Goal: Feedback & Contribution: Contribute content

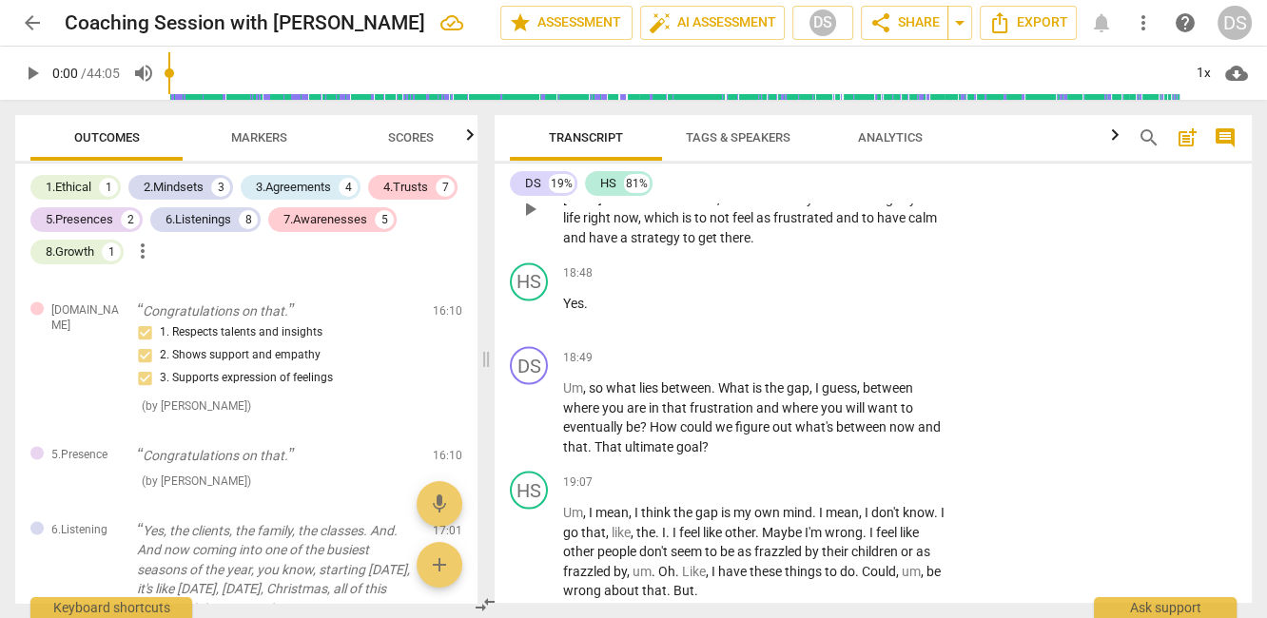
scroll to position [10314, 0]
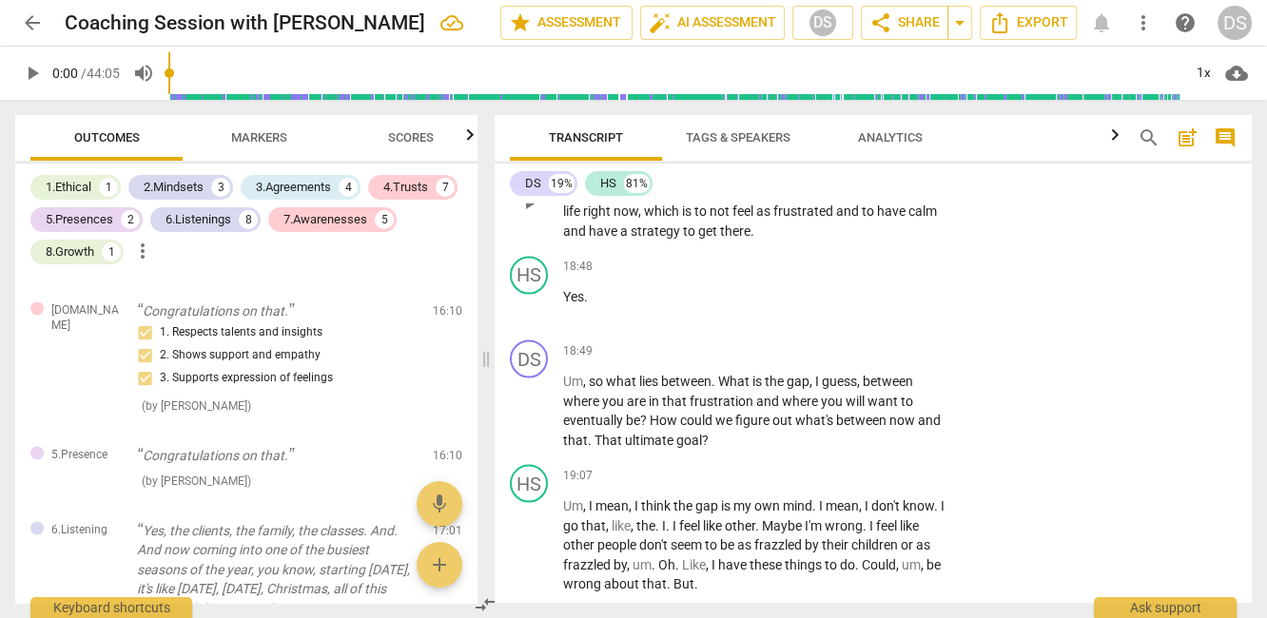
click at [630, 180] on span "." at bounding box center [631, 171] width 7 height 15
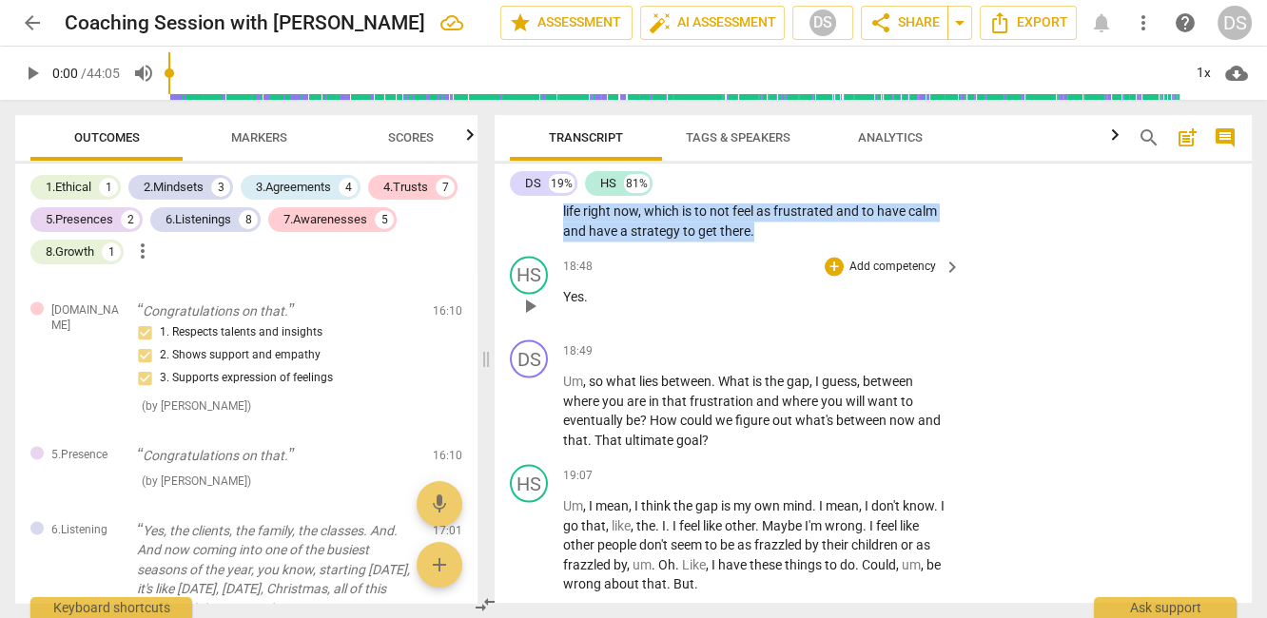
drag, startPoint x: 728, startPoint y: 306, endPoint x: 781, endPoint y: 400, distance: 107.7
click at [783, 400] on div "DS play_arrow pause 00:03 + Add competency keyboard_arrow_right Good morning , …" at bounding box center [872, 402] width 757 height 399
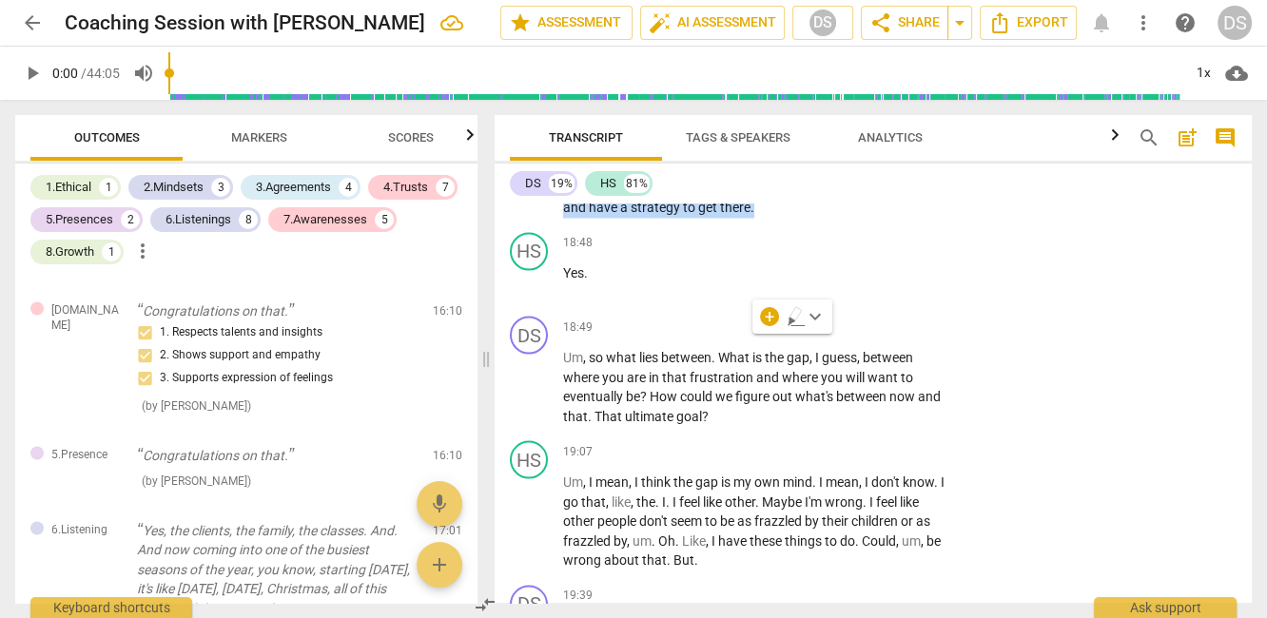
scroll to position [10339, 0]
click at [694, 281] on p "Yes ." at bounding box center [757, 271] width 388 height 20
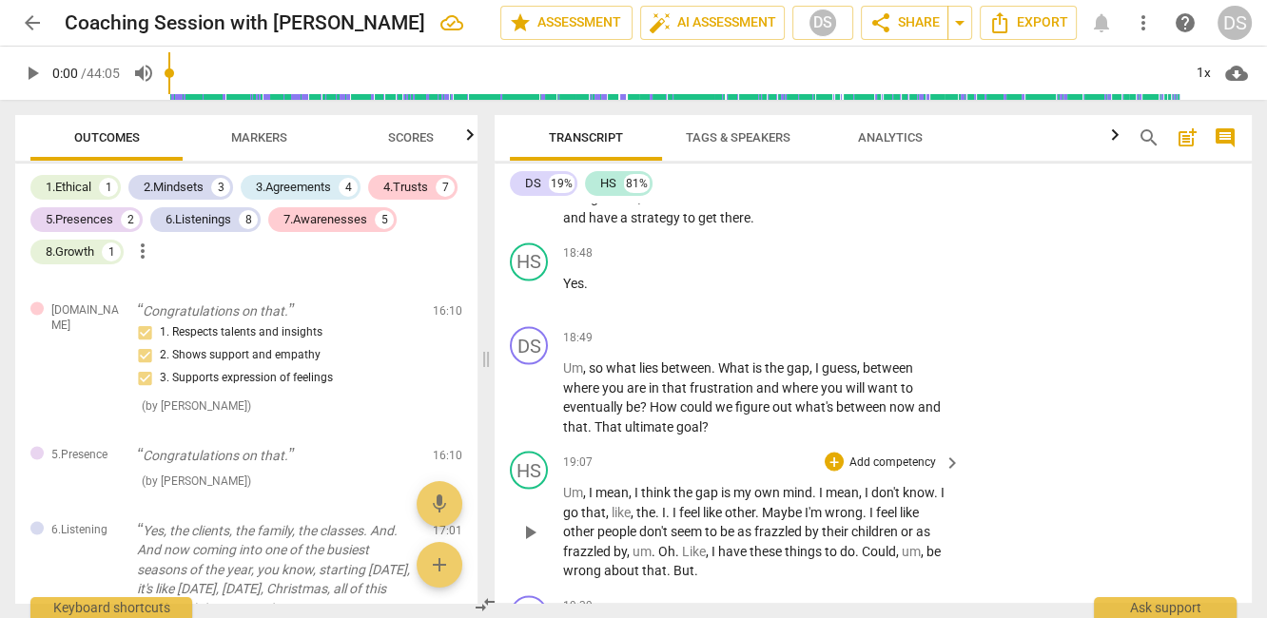
scroll to position [10325, 0]
click at [806, 188] on span "you're" at bounding box center [825, 180] width 38 height 15
click at [941, 143] on span "keyboard_arrow_right" at bounding box center [951, 131] width 23 height 23
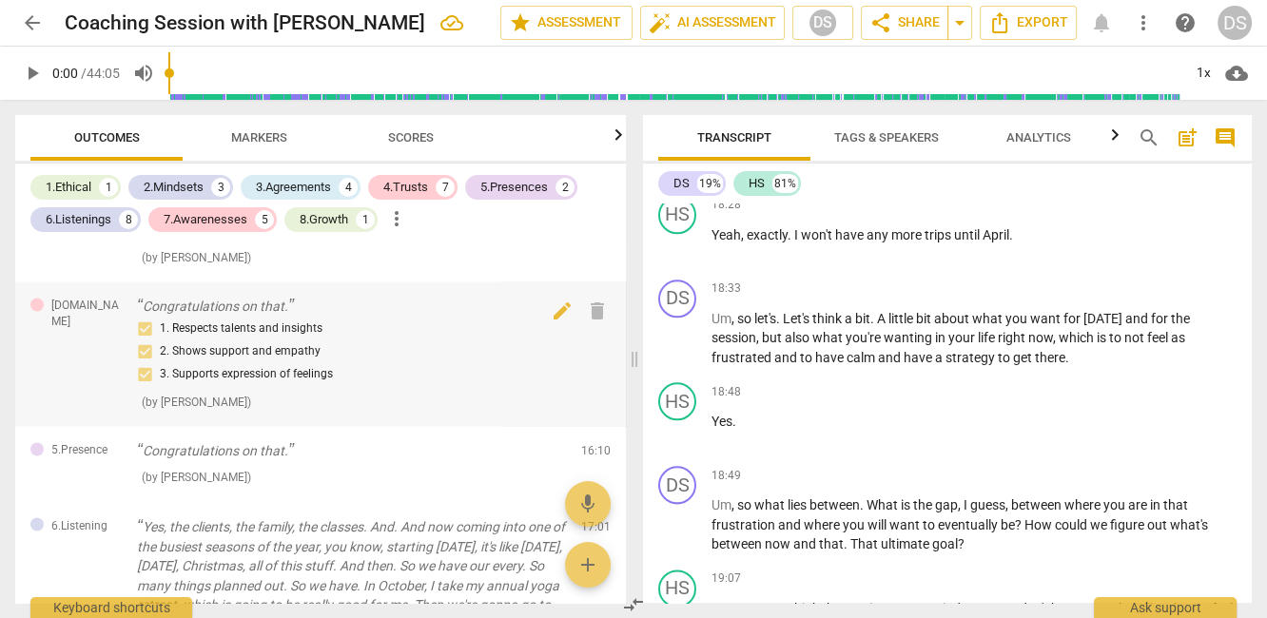
scroll to position [3211, 0]
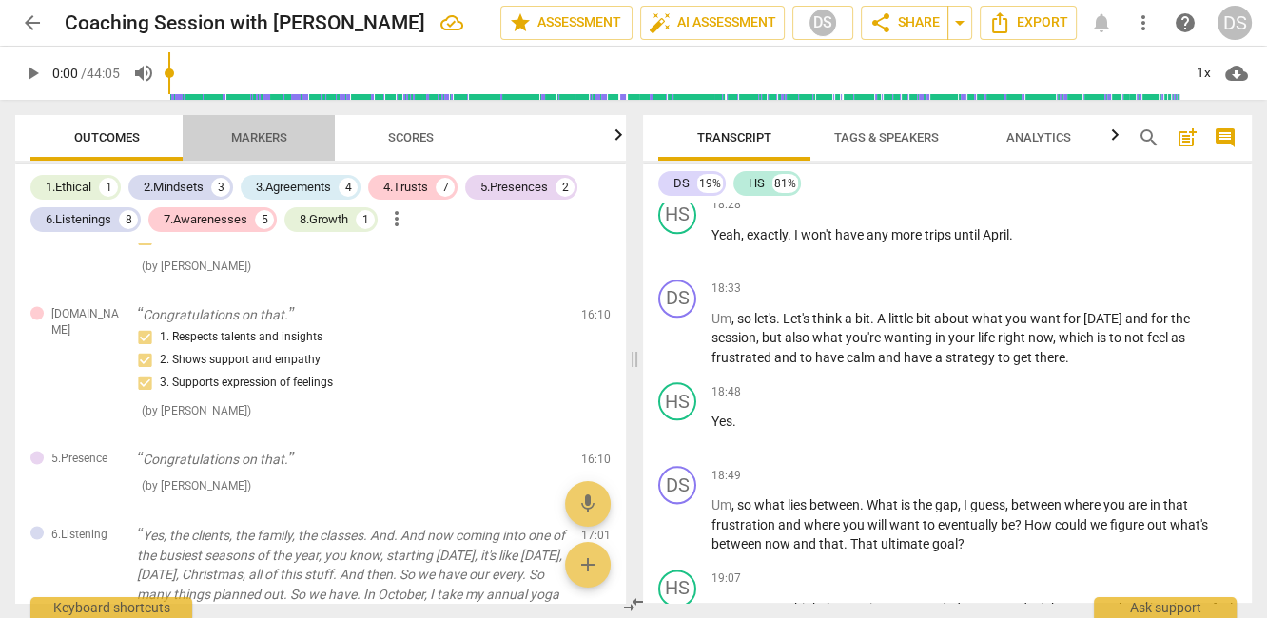
click at [269, 141] on span "Markers" at bounding box center [259, 137] width 56 height 14
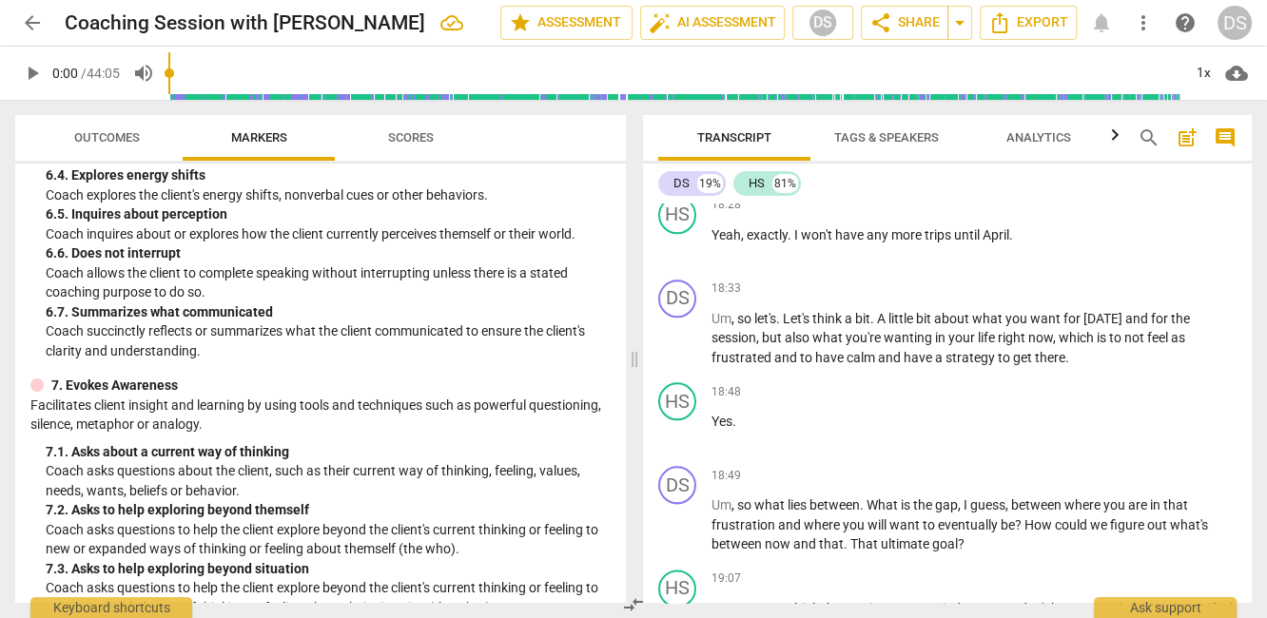
scroll to position [1392, 0]
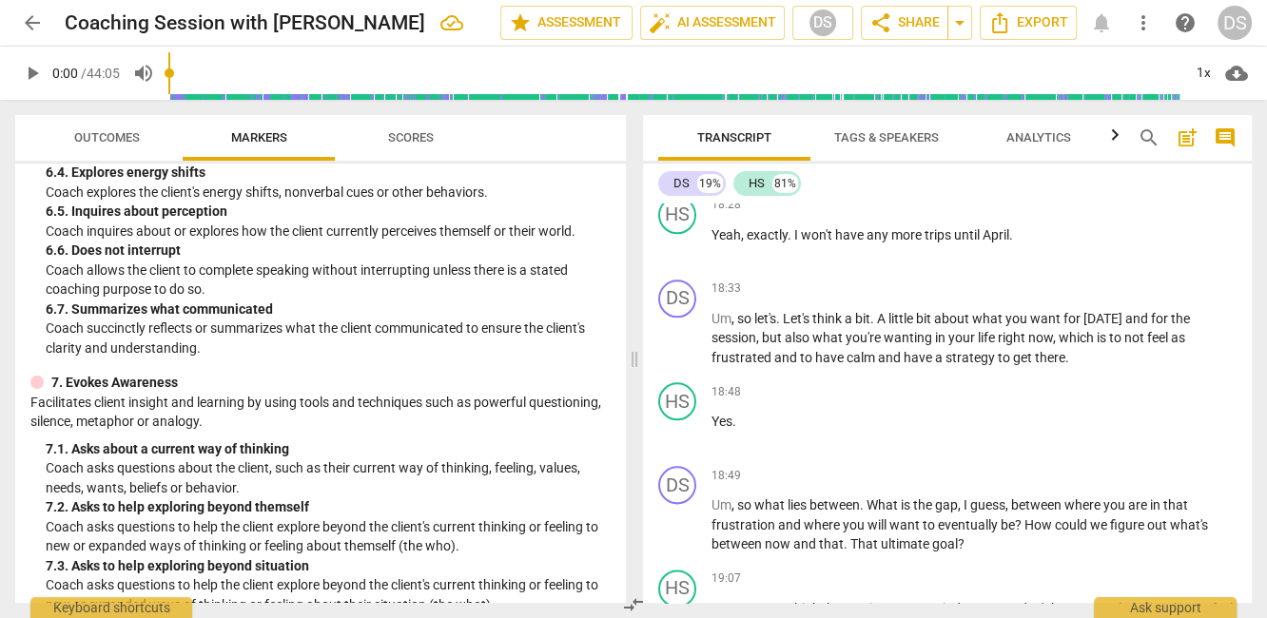
click at [311, 346] on p "Coach succinctly reflects or summarizes what the client communicated to ensure …" at bounding box center [328, 338] width 565 height 39
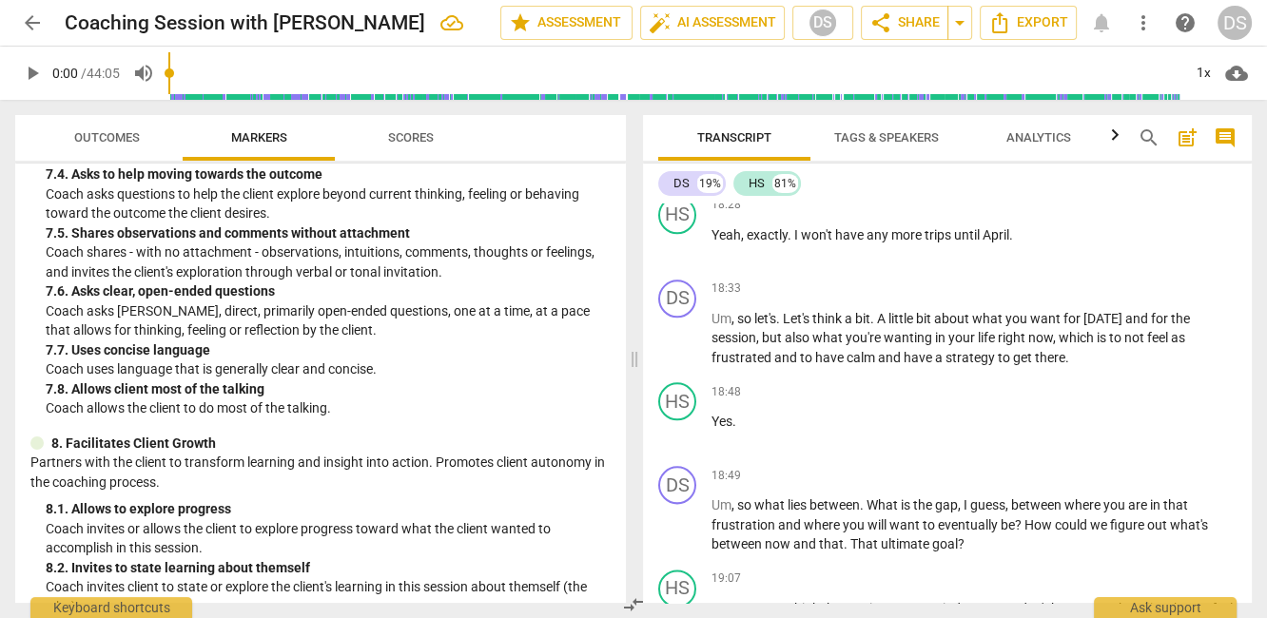
scroll to position [1840, 0]
click at [1183, 280] on p "Add competency" at bounding box center [1191, 288] width 90 height 17
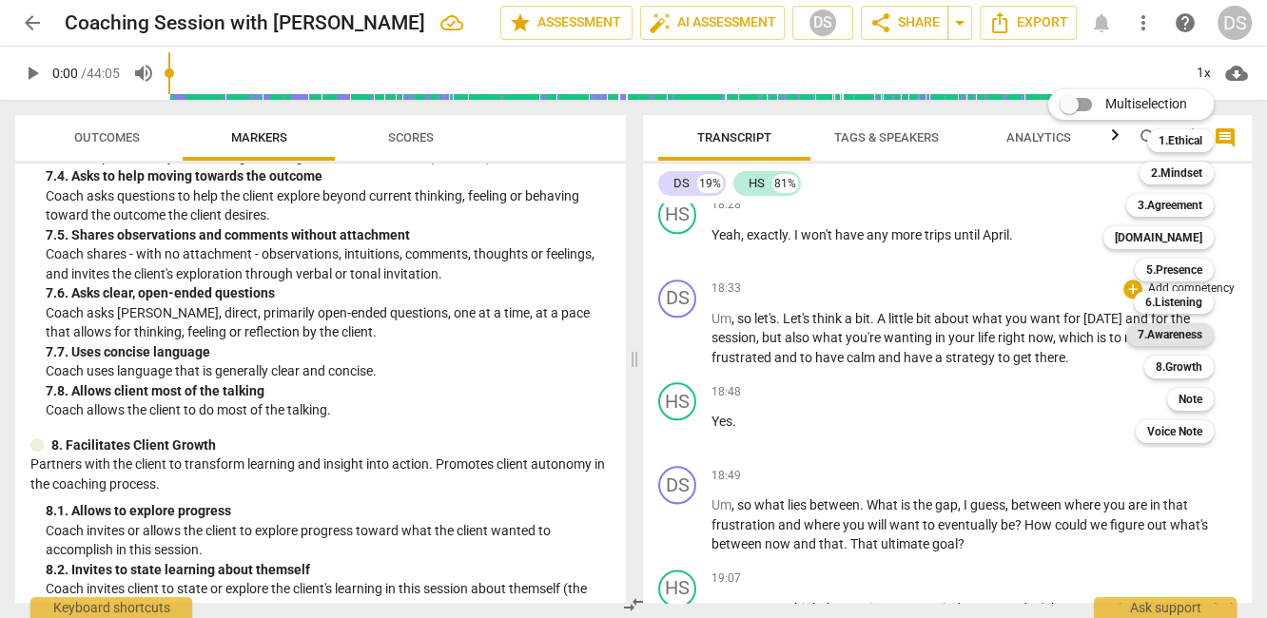
click at [1171, 334] on b "7.Awareness" at bounding box center [1169, 334] width 65 height 23
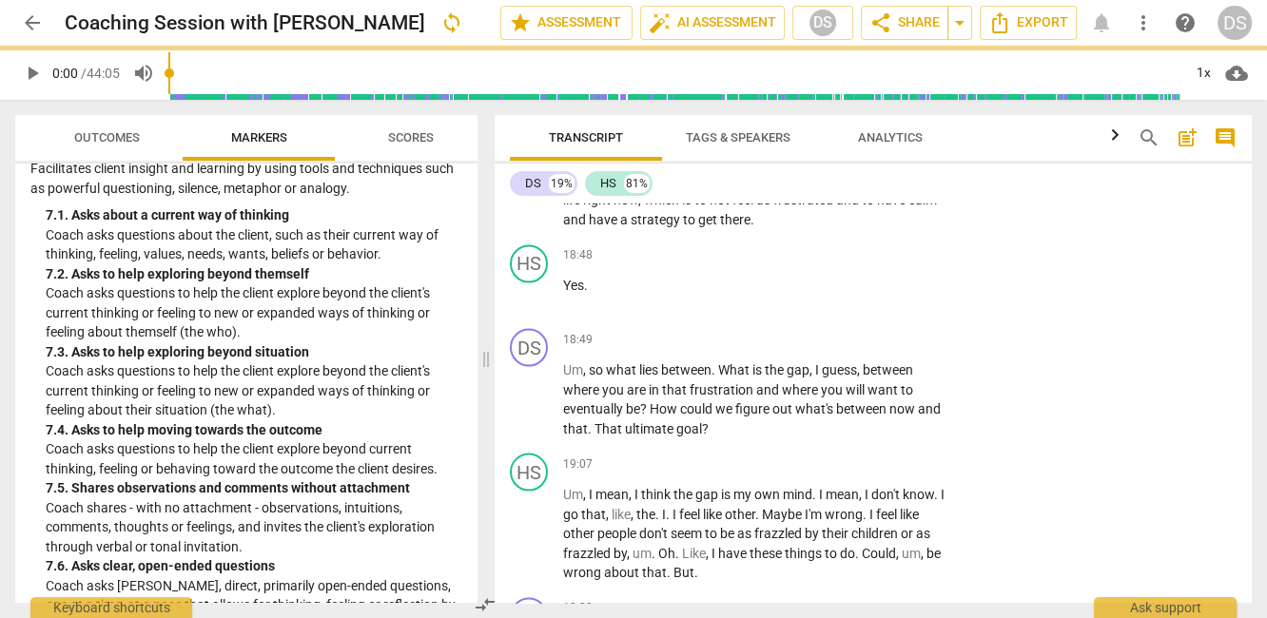
scroll to position [2055, 0]
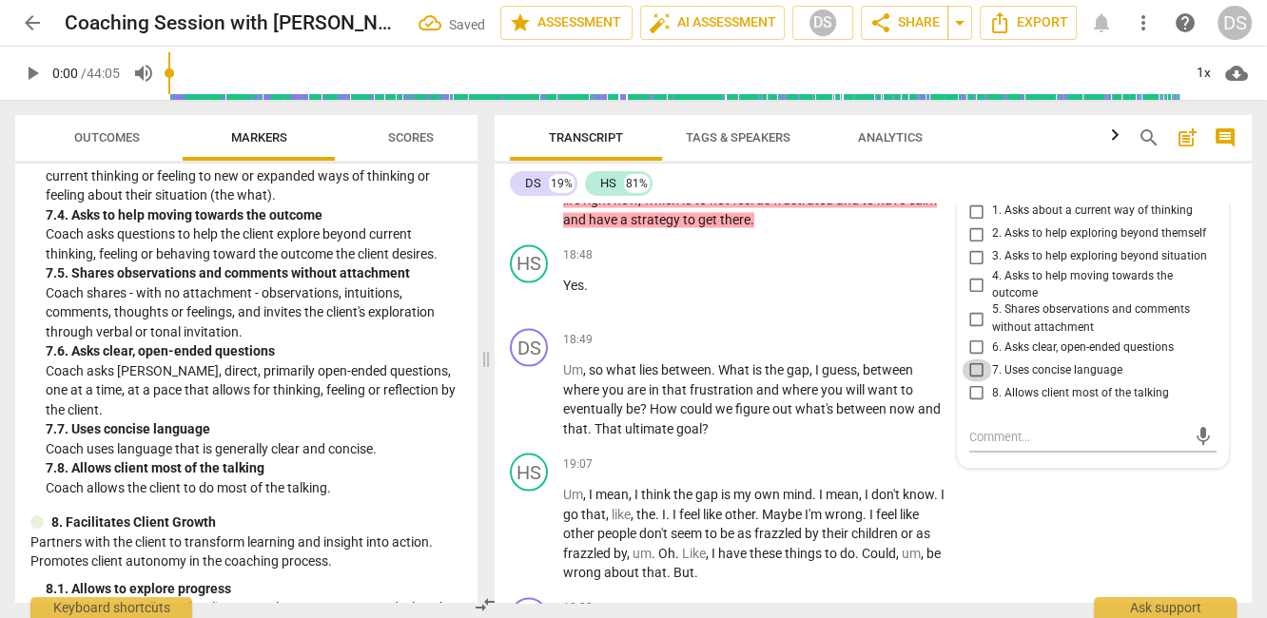
click at [964, 381] on input "7. Uses concise language" at bounding box center [976, 369] width 30 height 23
checkbox input "true"
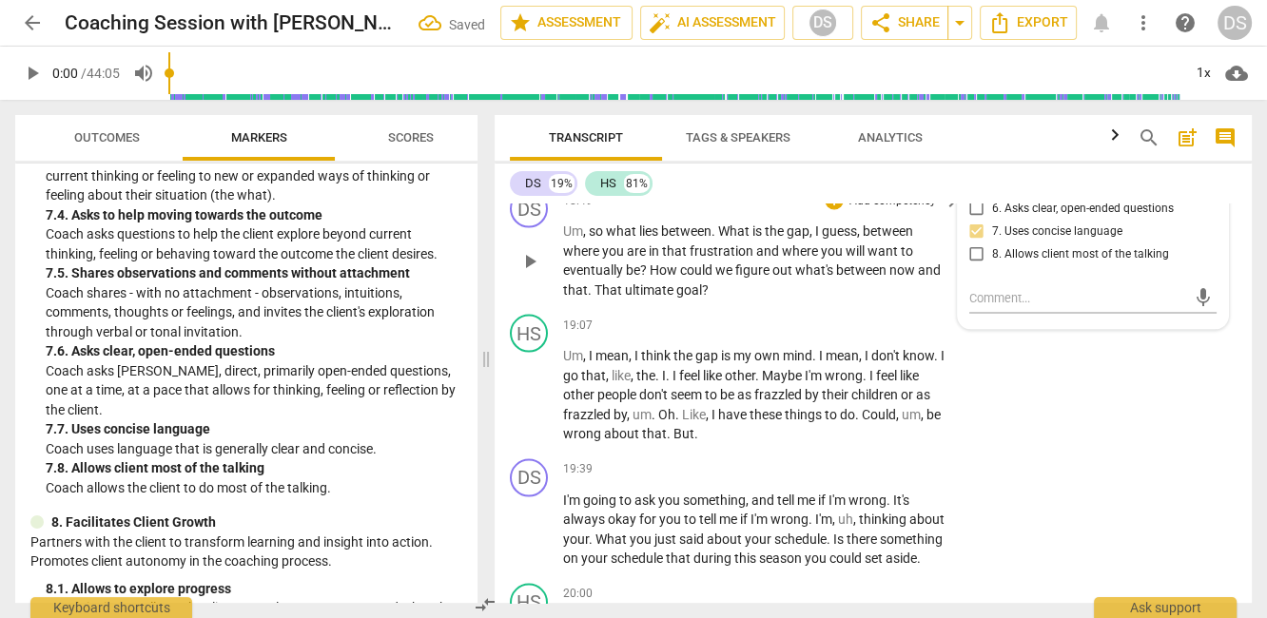
scroll to position [10465, 0]
click at [640, 237] on span "lies" at bounding box center [650, 229] width 22 height 15
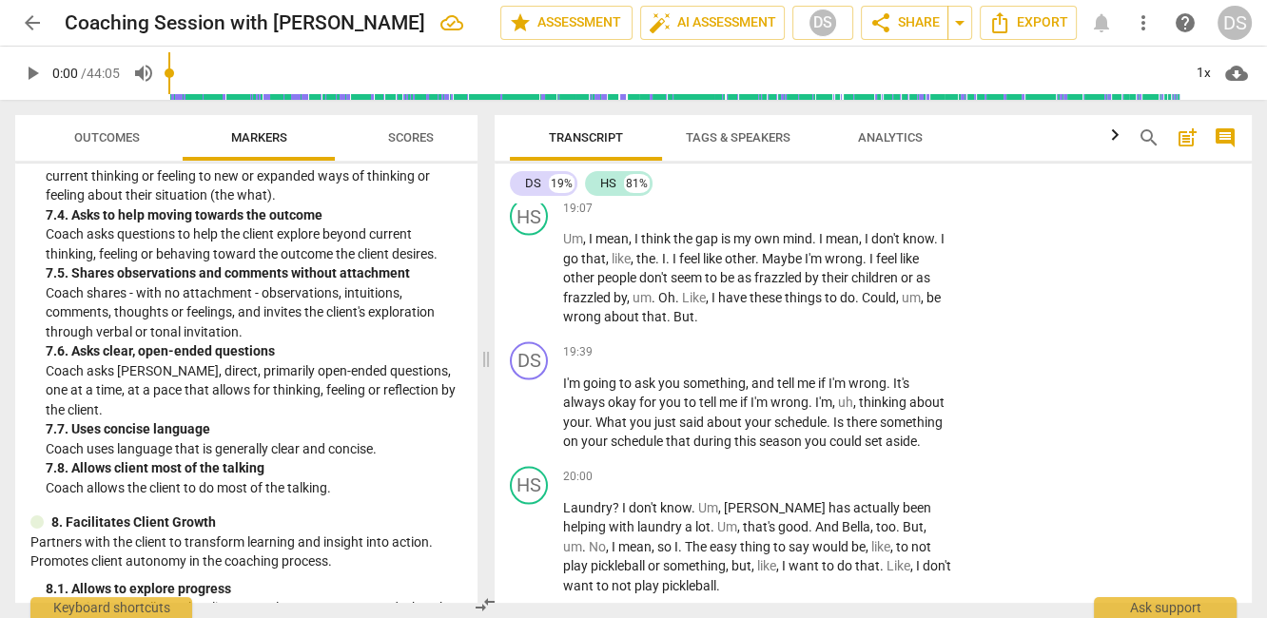
scroll to position [10584, 0]
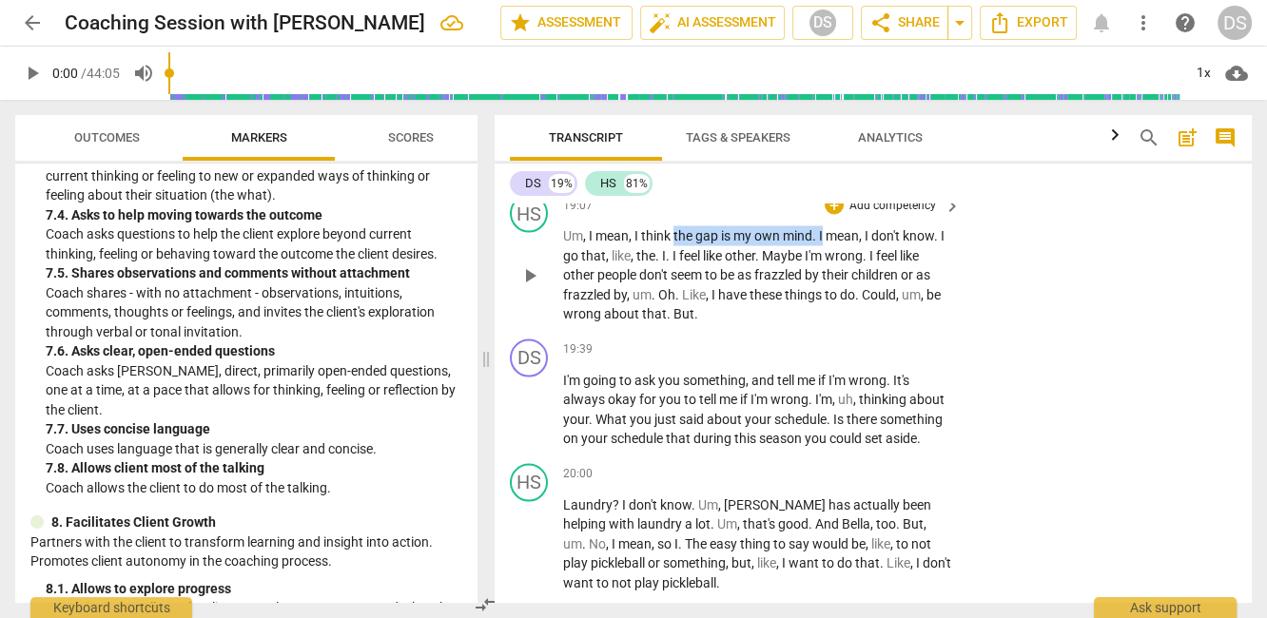
drag, startPoint x: 673, startPoint y: 374, endPoint x: 822, endPoint y: 364, distance: 148.6
click at [822, 323] on p "Um , I mean , I think the gap is my own mind . I mean , I don't know . I go tha…" at bounding box center [757, 274] width 388 height 98
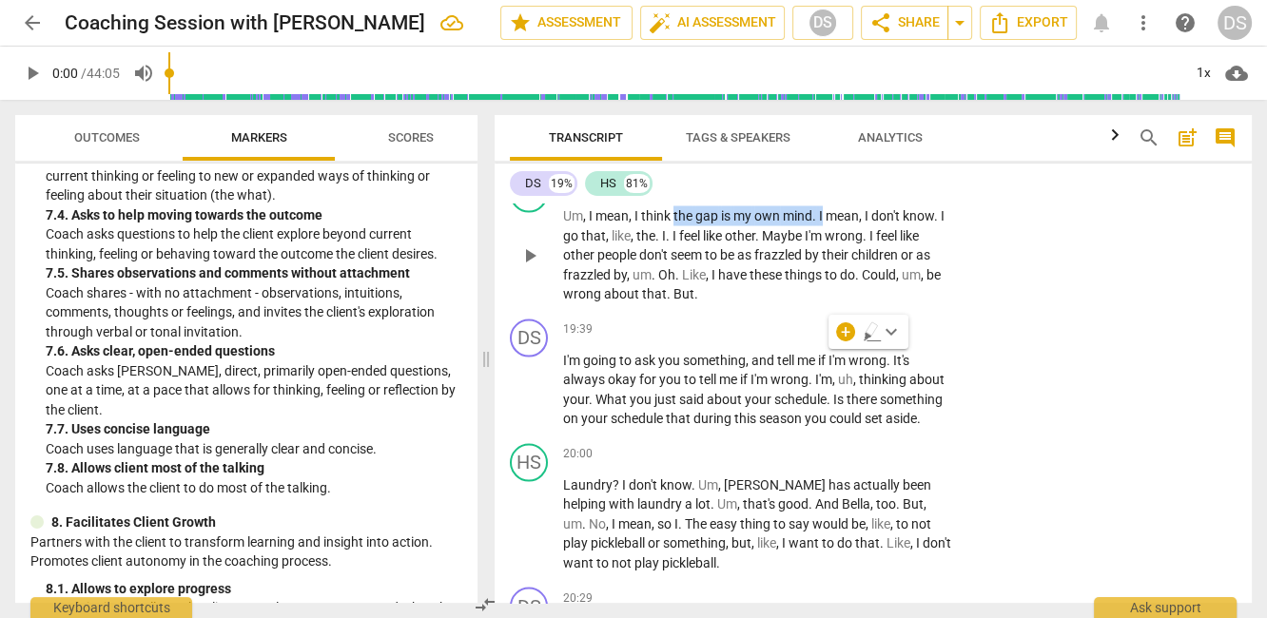
scroll to position [10594, 0]
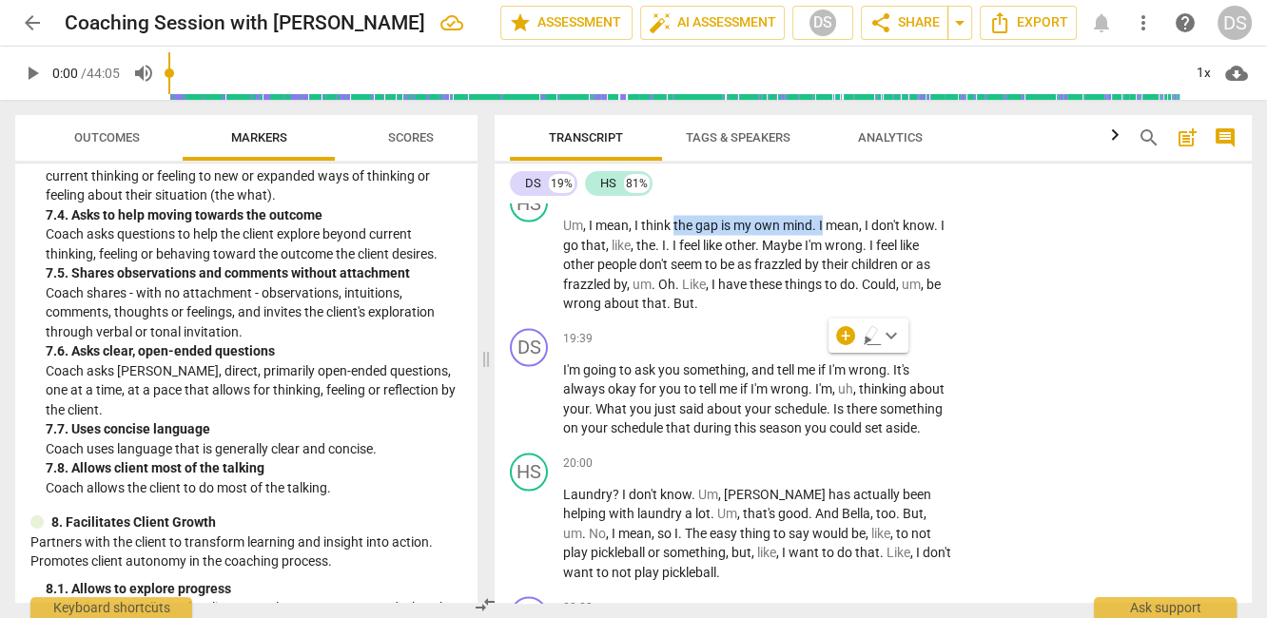
click at [868, 332] on icon "button" at bounding box center [870, 332] width 11 height 13
click at [945, 206] on span "keyboard_arrow_right" at bounding box center [951, 195] width 23 height 23
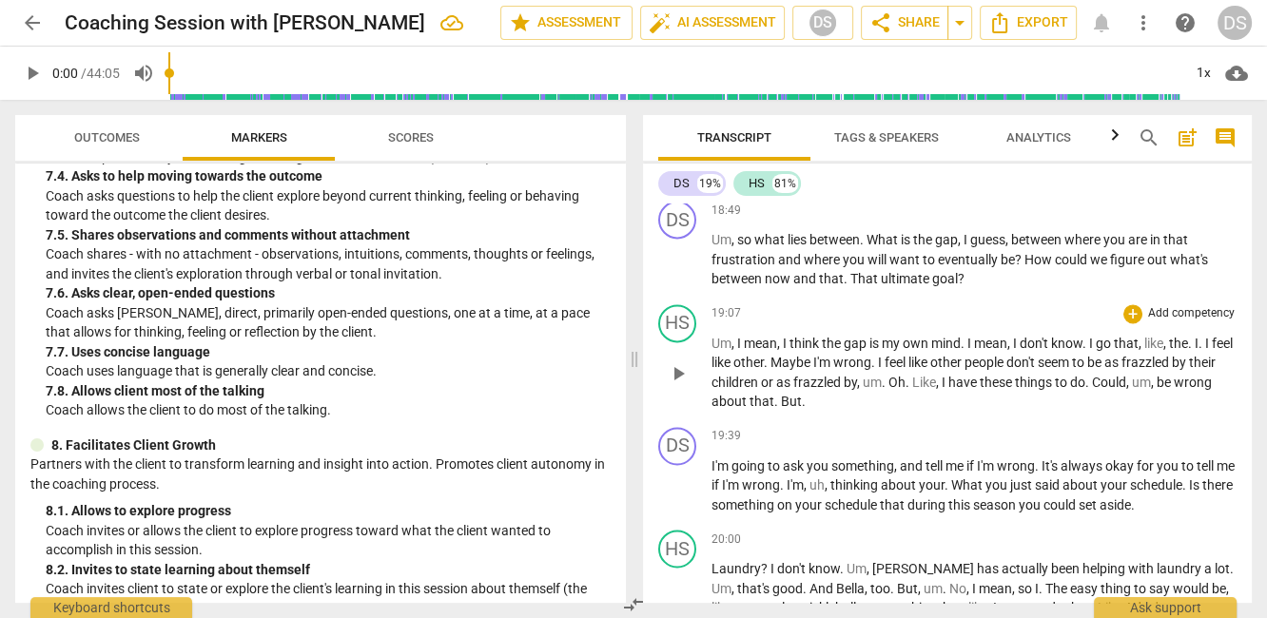
scroll to position [9527, 0]
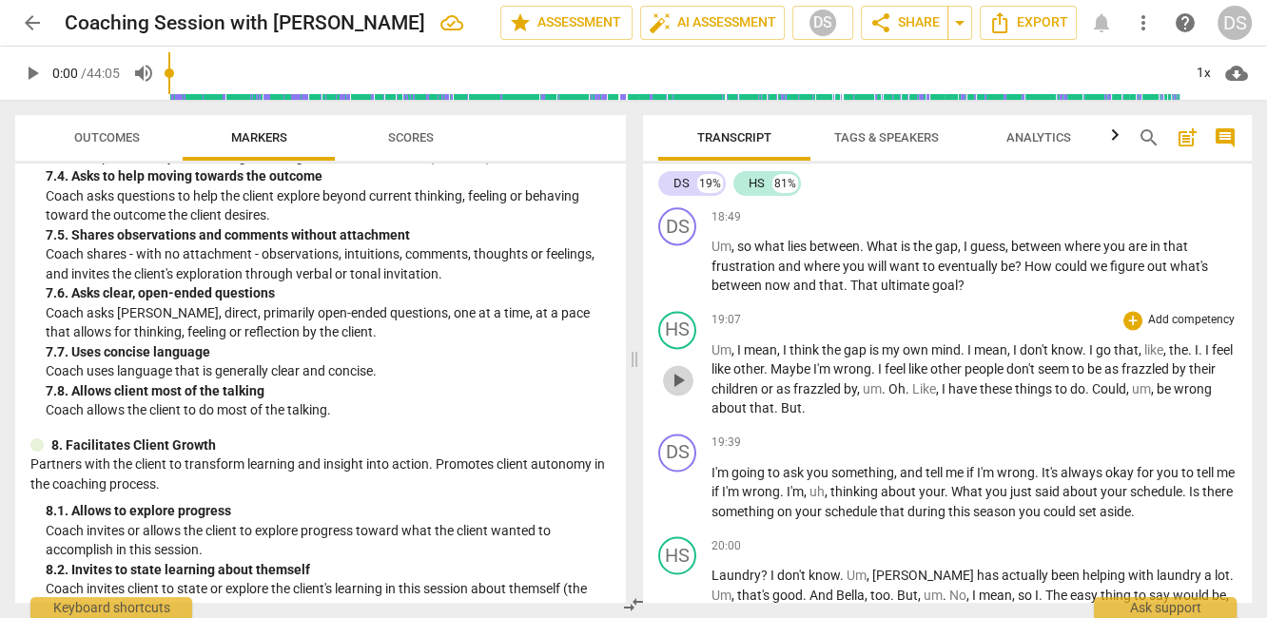
click at [681, 369] on span "play_arrow" at bounding box center [678, 380] width 23 height 23
click at [682, 369] on span "play_arrow" at bounding box center [678, 380] width 23 height 23
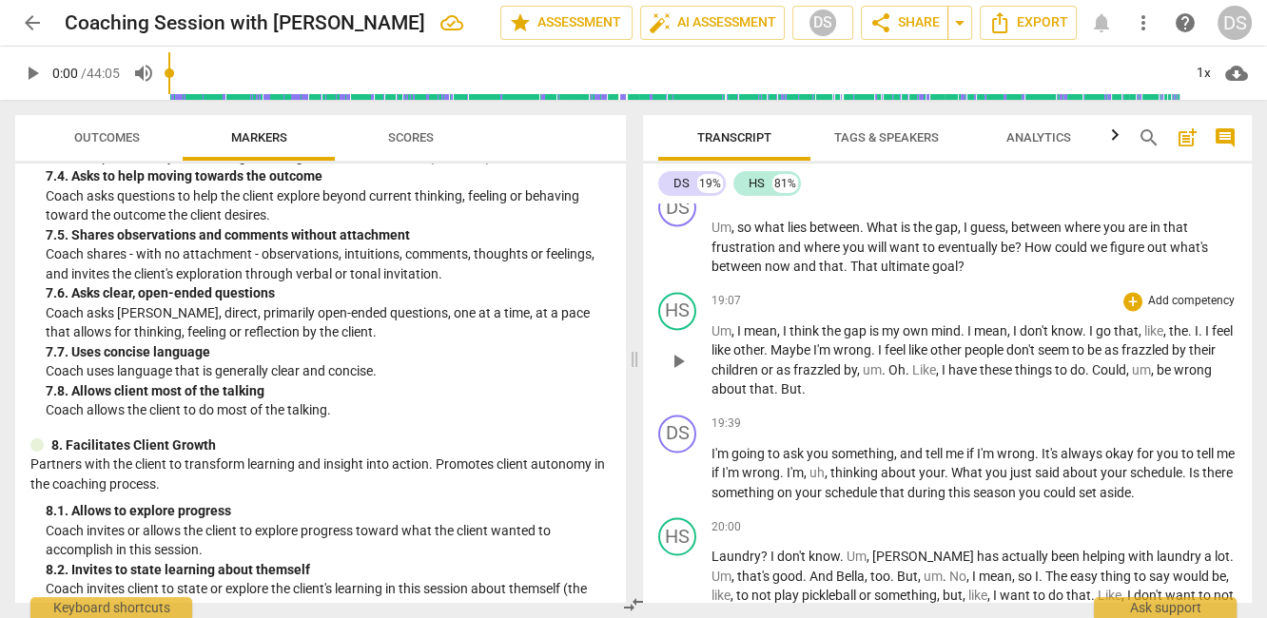
scroll to position [9530, 0]
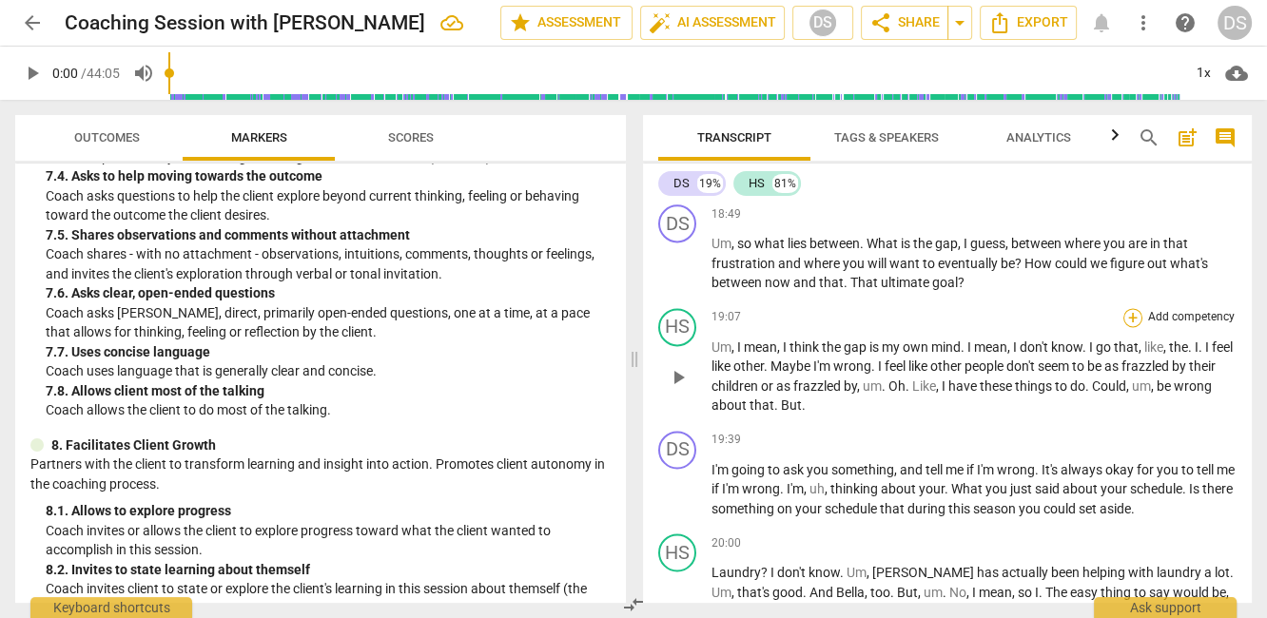
click at [1126, 308] on div "+" at bounding box center [1132, 317] width 19 height 19
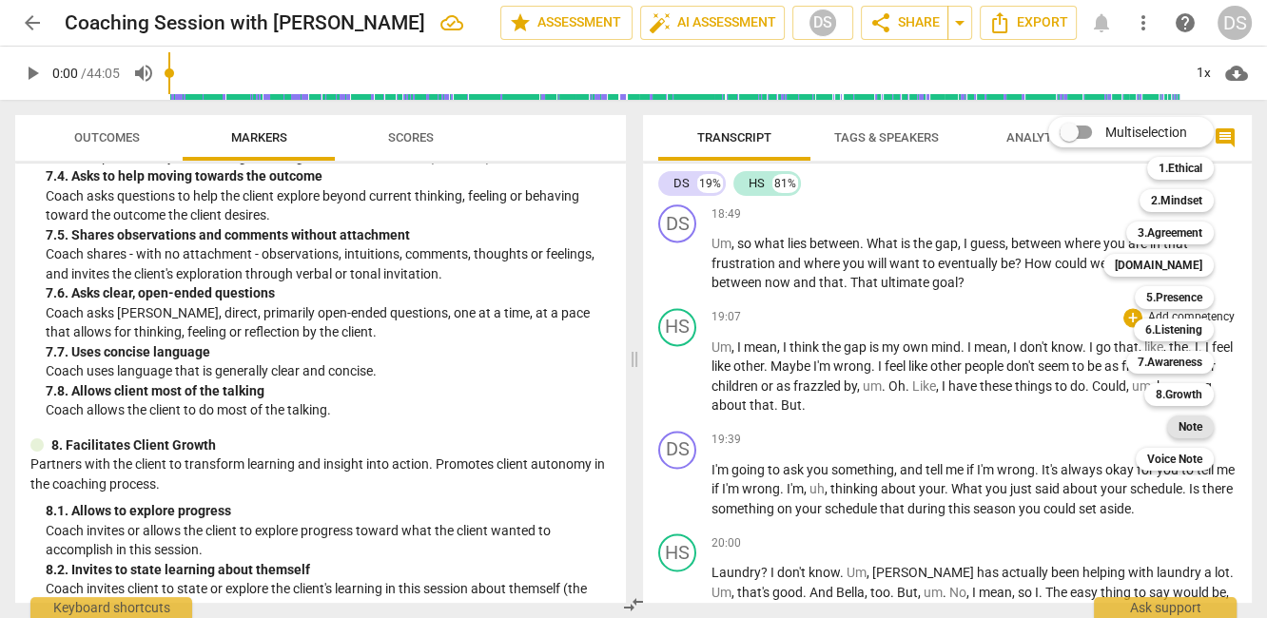
click at [1186, 436] on b "Note" at bounding box center [1190, 427] width 24 height 23
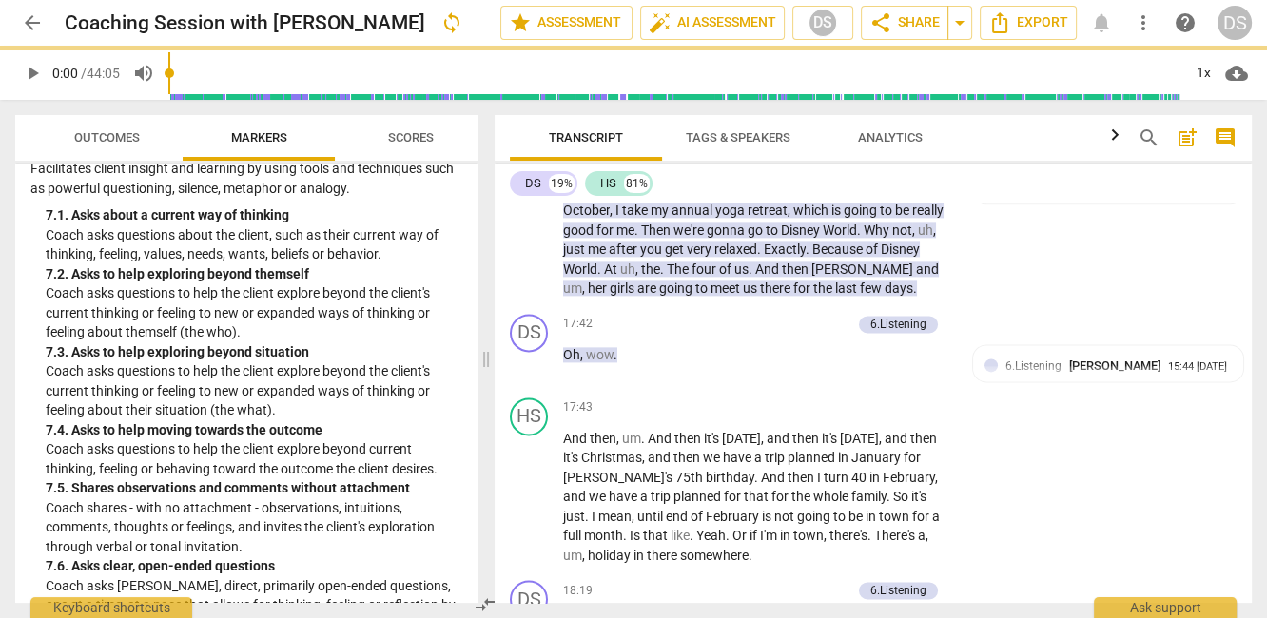
scroll to position [2055, 0]
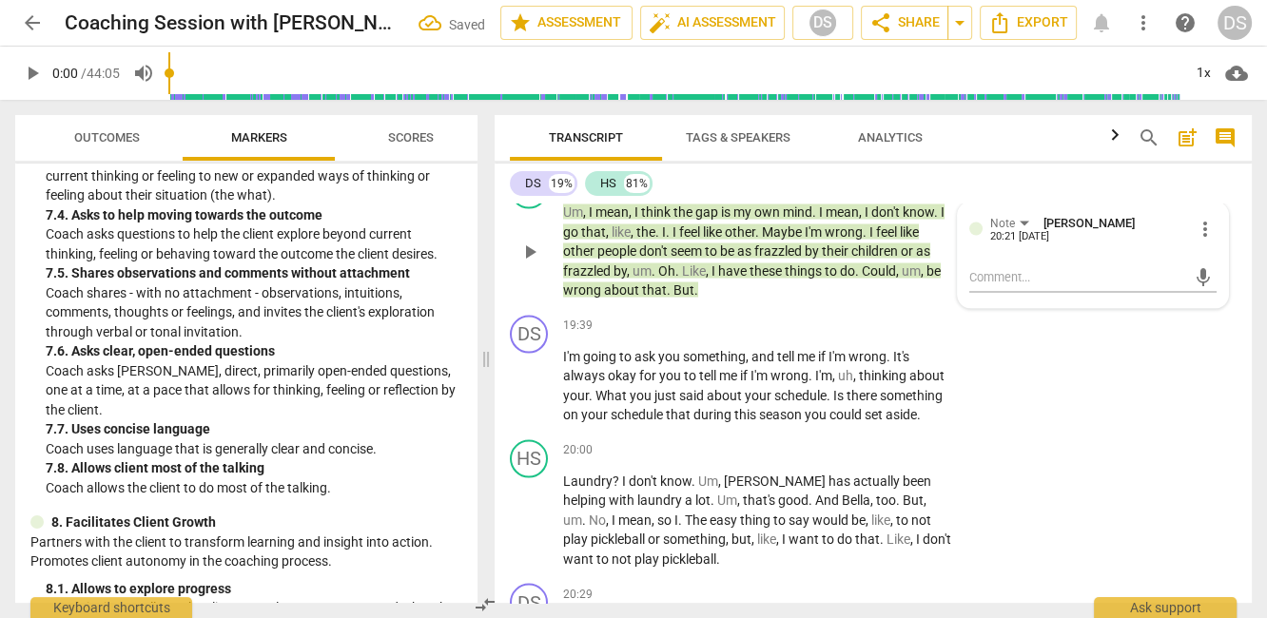
click at [745, 300] on p "Um , I mean , I think the gap is my own mind . I mean , I don't know . I go tha…" at bounding box center [757, 251] width 388 height 98
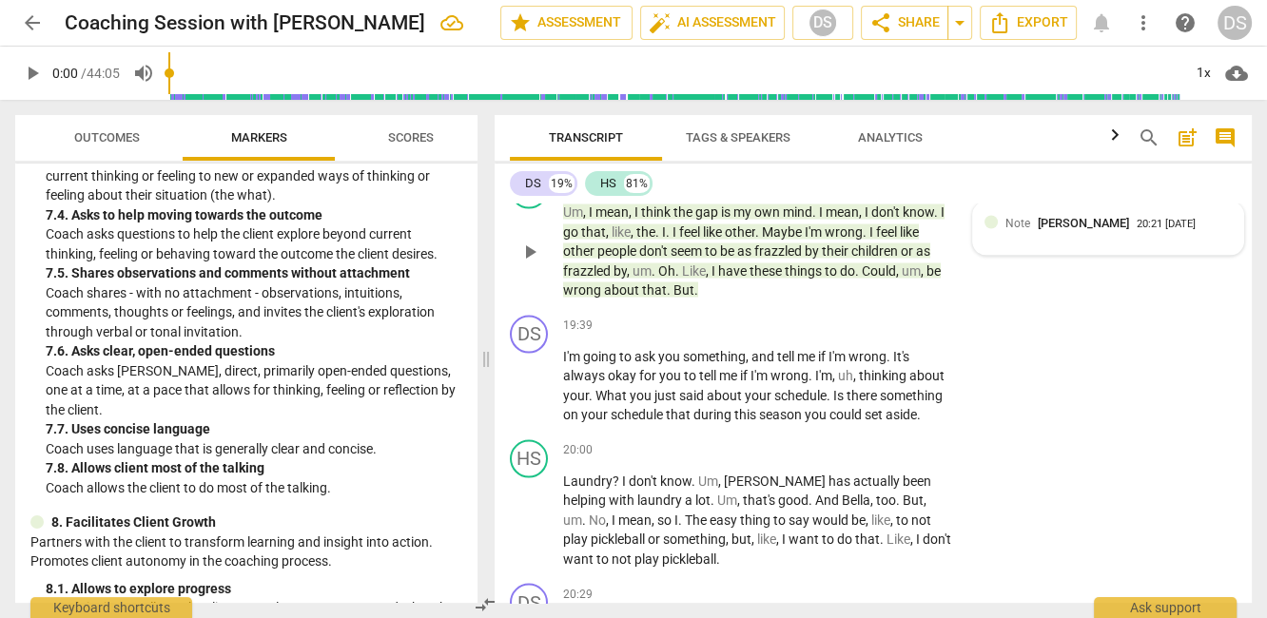
click at [1028, 242] on div "Note [PERSON_NAME] 20:21 [DATE]" at bounding box center [1107, 227] width 247 height 29
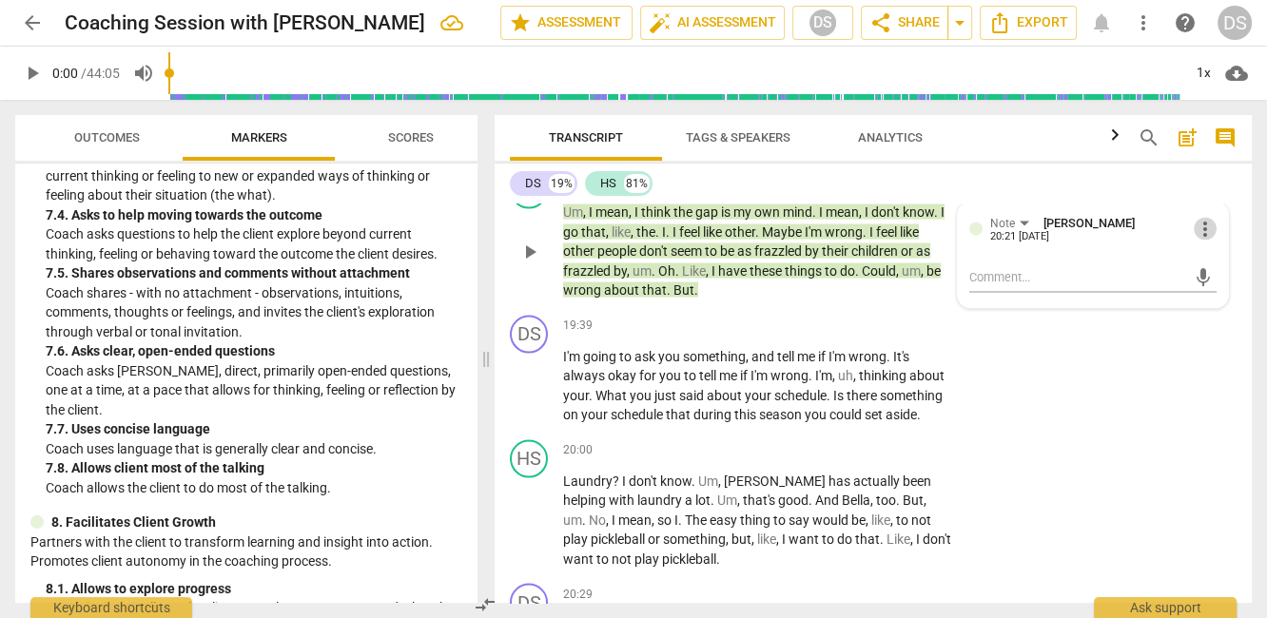
click at [1197, 240] on span "more_vert" at bounding box center [1204, 228] width 23 height 23
click at [1214, 409] on li "Delete" at bounding box center [1218, 399] width 66 height 36
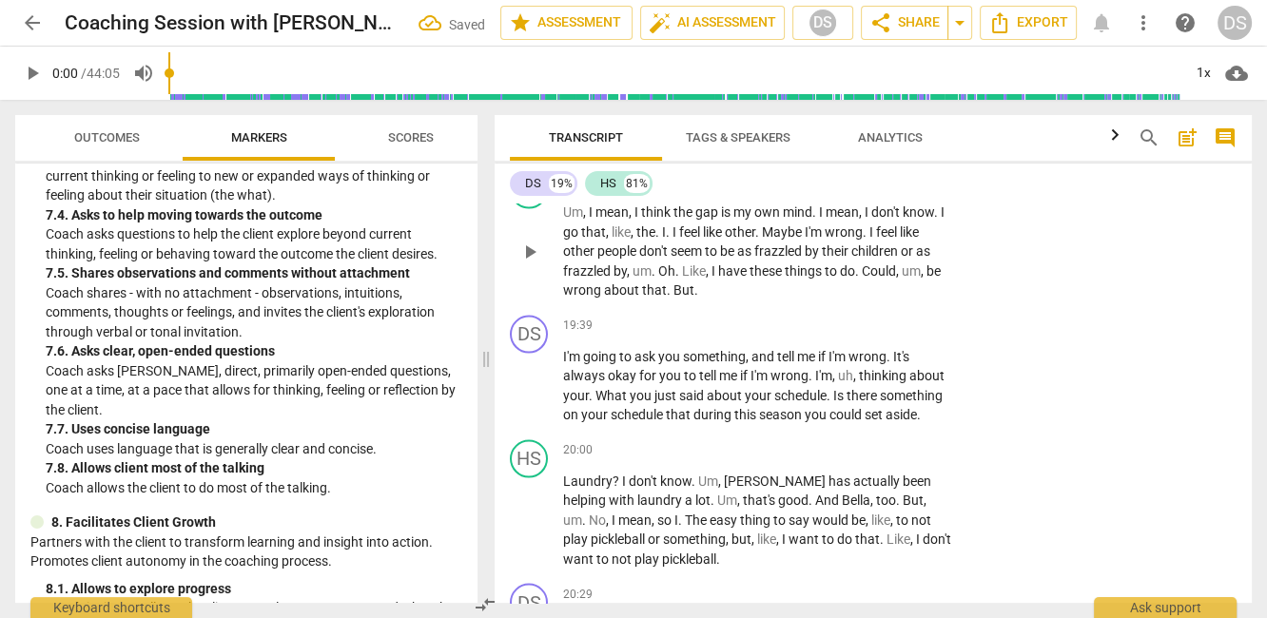
click at [732, 258] on span "be" at bounding box center [728, 249] width 17 height 15
drag, startPoint x: 633, startPoint y: 350, endPoint x: 828, endPoint y: 346, distance: 195.0
click at [828, 300] on p "Um , I mean , I think the gap is my own mind . I mean , I don't know . I go tha…" at bounding box center [757, 251] width 388 height 98
click at [828, 219] on span "mean" at bounding box center [841, 210] width 33 height 15
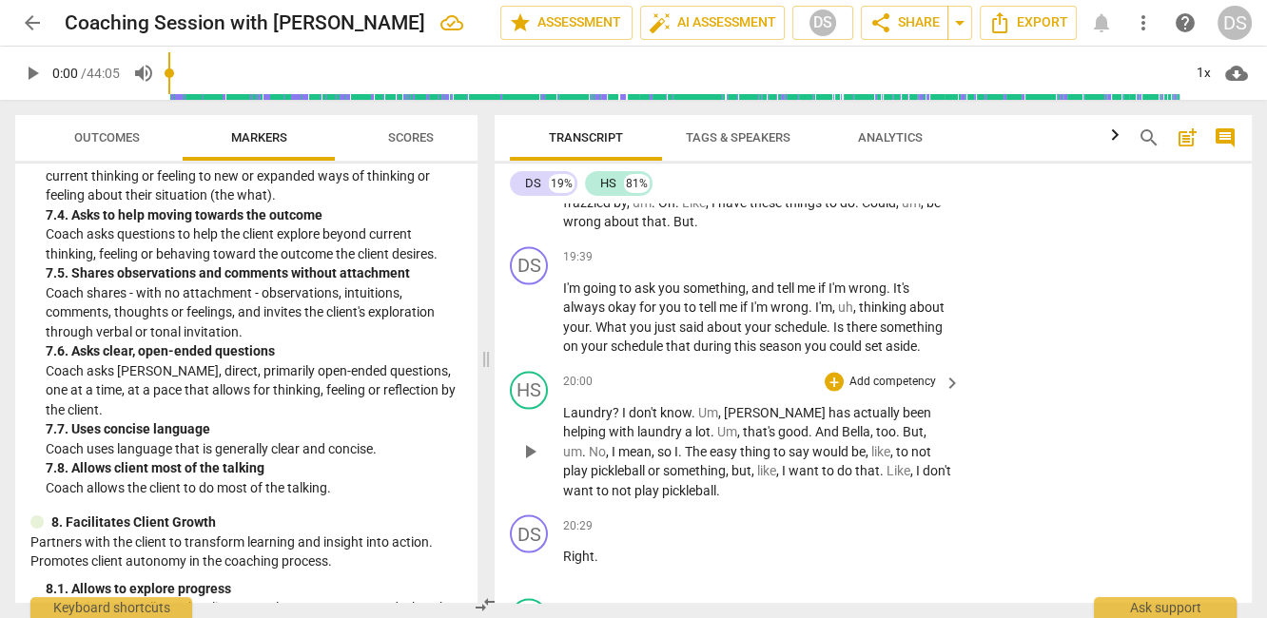
scroll to position [10670, 0]
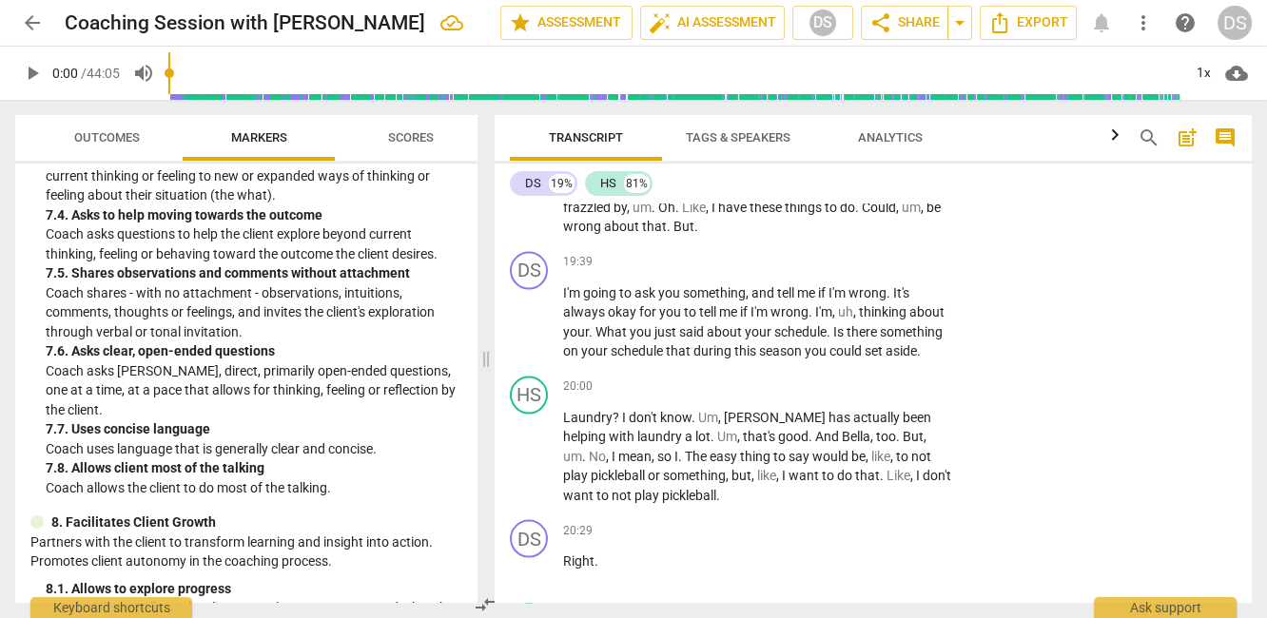
drag, startPoint x: 589, startPoint y: 282, endPoint x: 819, endPoint y: 276, distance: 230.2
click at [822, 237] on p "Um , I mean , I think the gap is my own mind . I mean , I don't know . I go tha…" at bounding box center [757, 188] width 388 height 98
click at [841, 237] on p "Um , I mean , I think the gap is my own mind . I mean , I don't know . I go tha…" at bounding box center [757, 188] width 388 height 98
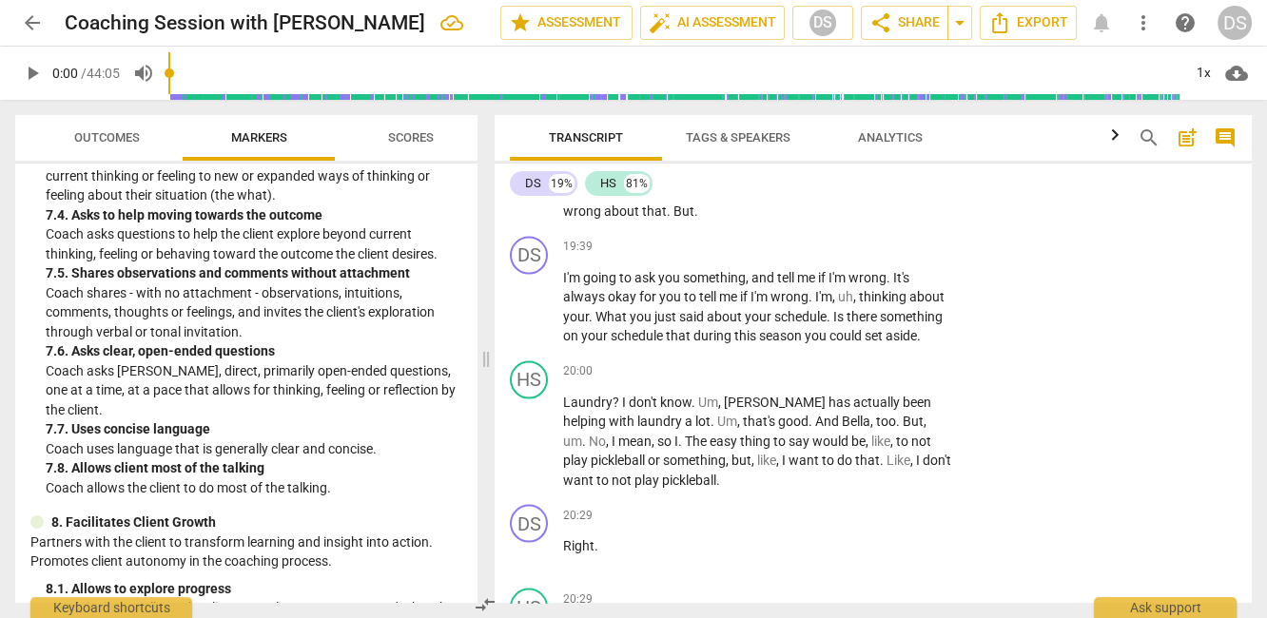
scroll to position [10682, 0]
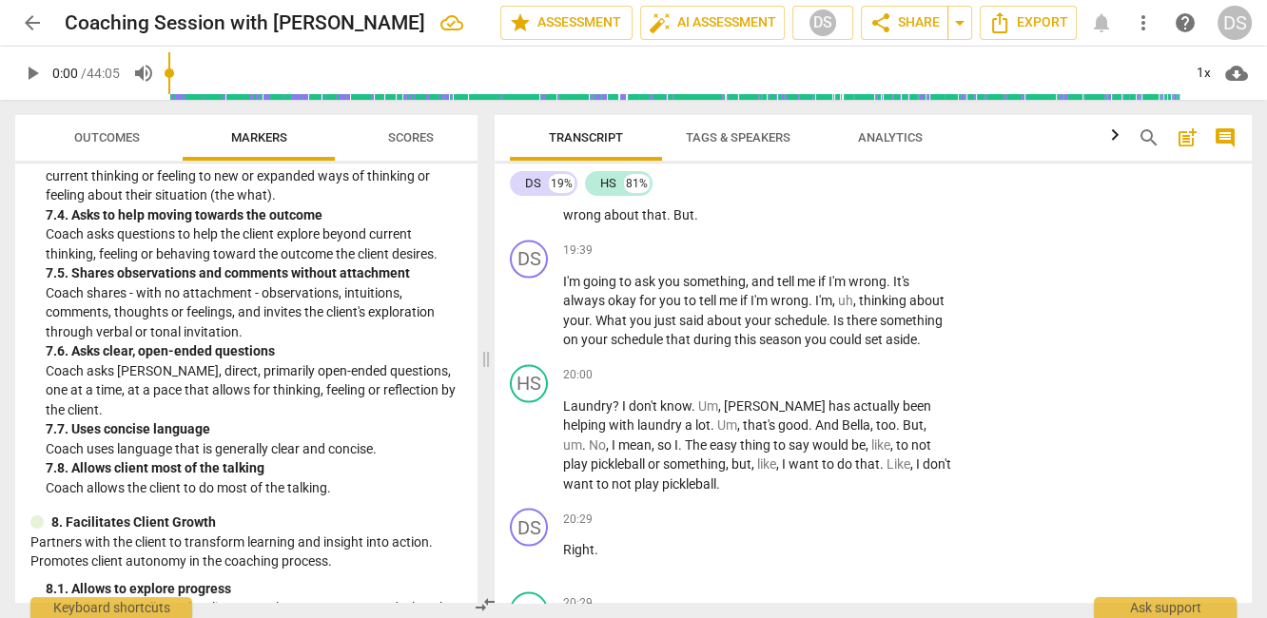
drag, startPoint x: 633, startPoint y: 270, endPoint x: 818, endPoint y: 270, distance: 184.5
click at [818, 225] on p "Um , I mean , I think the gap is my own mind . I mean , I don't know . I go tha…" at bounding box center [757, 176] width 388 height 98
drag, startPoint x: 821, startPoint y: 270, endPoint x: 713, endPoint y: 270, distance: 107.4
click at [807, 225] on p "Um , I mean , I think the gap is my own mind . I mean , I don't know . I go tha…" at bounding box center [757, 176] width 388 height 98
click at [625, 145] on span "mean" at bounding box center [611, 136] width 33 height 15
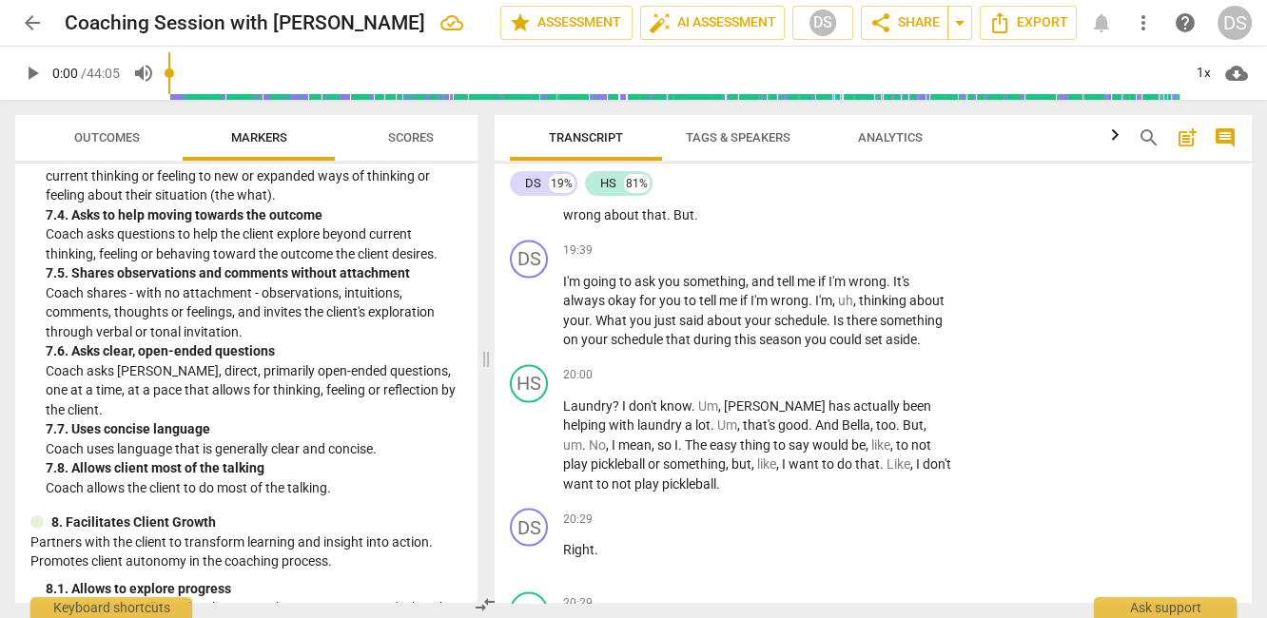
click at [638, 145] on span "I" at bounding box center [637, 136] width 7 height 15
drag, startPoint x: 636, startPoint y: 269, endPoint x: 819, endPoint y: 277, distance: 182.7
click at [819, 225] on p "Um , I mean , I think the gap is my own mind . I mean , I don't know . I go tha…" at bounding box center [757, 176] width 388 height 98
click at [865, 252] on icon "button" at bounding box center [865, 248] width 19 height 23
click at [645, 145] on span "think" at bounding box center [657, 136] width 32 height 15
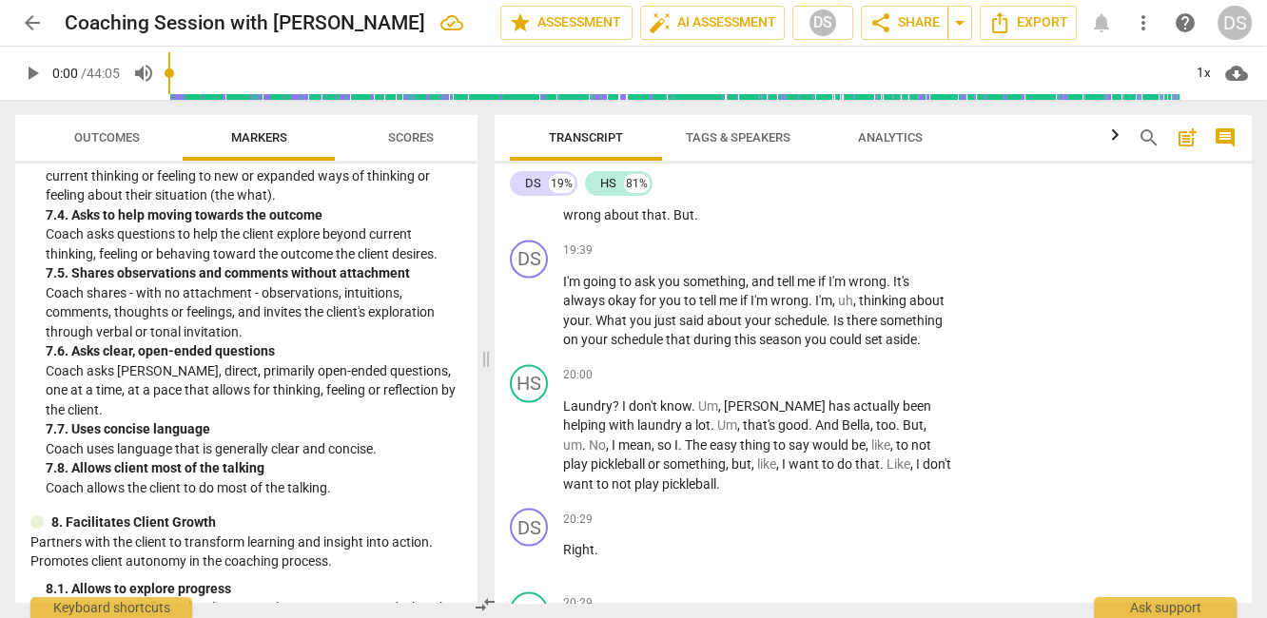
drag, startPoint x: 635, startPoint y: 273, endPoint x: 817, endPoint y: 261, distance: 182.0
click at [819, 225] on p "Um , I mean , I think the gap is my own mind . I mean , I don't know . I go tha…" at bounding box center [757, 176] width 388 height 98
click at [705, 225] on p "Um , I mean , I think the gap is my own mind . I mean , I don't know . I go tha…" at bounding box center [757, 176] width 388 height 98
drag, startPoint x: 634, startPoint y: 273, endPoint x: 818, endPoint y: 274, distance: 183.5
click at [818, 225] on p "Um , I mean , I think the gap is my own mind . I mean , I don't know . I go tha…" at bounding box center [757, 176] width 388 height 98
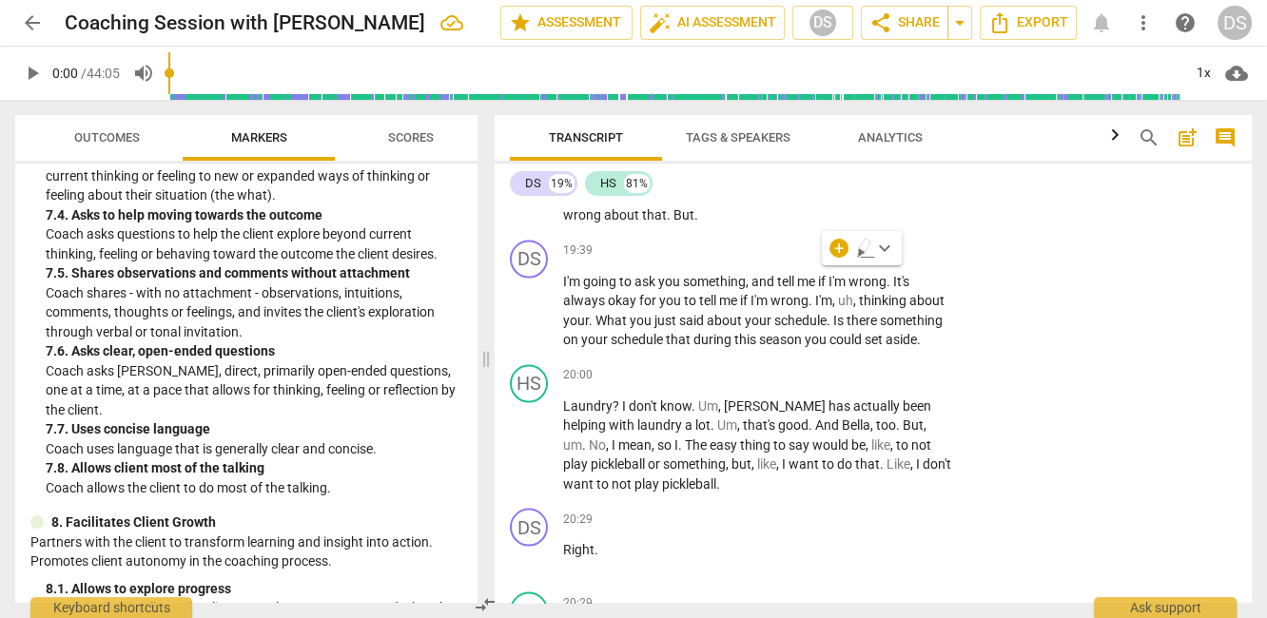
click at [943, 119] on span "keyboard_arrow_right" at bounding box center [951, 107] width 23 height 23
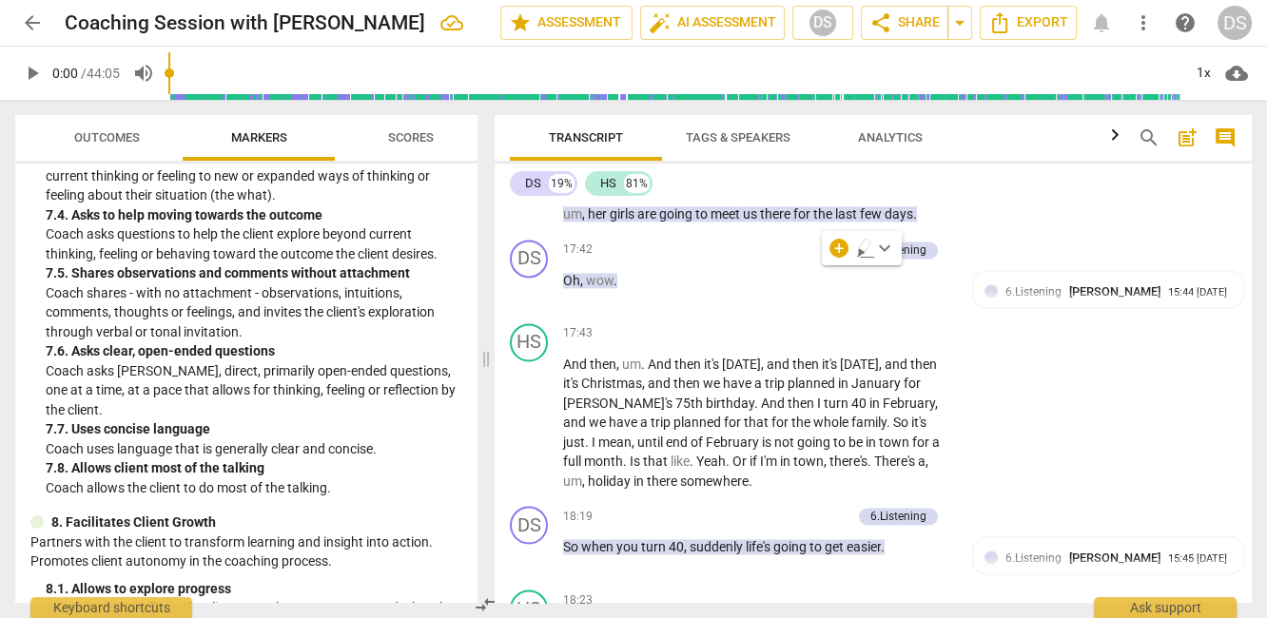
scroll to position [1840, 0]
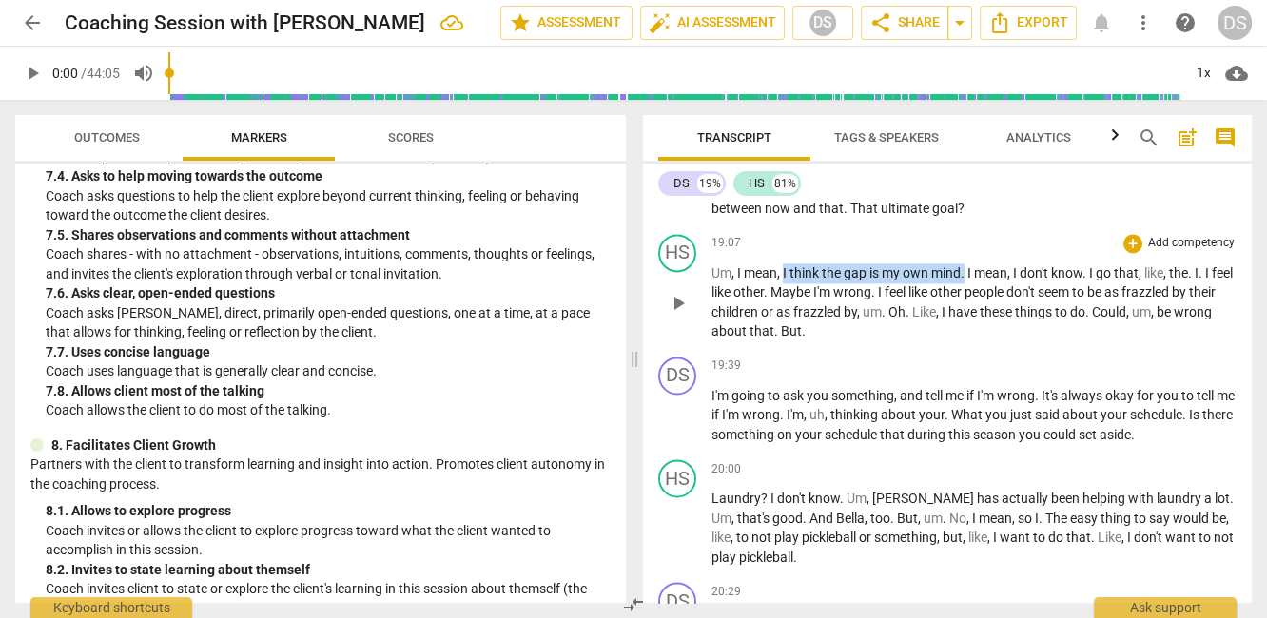
click at [1170, 235] on p "Add competency" at bounding box center [1191, 243] width 90 height 17
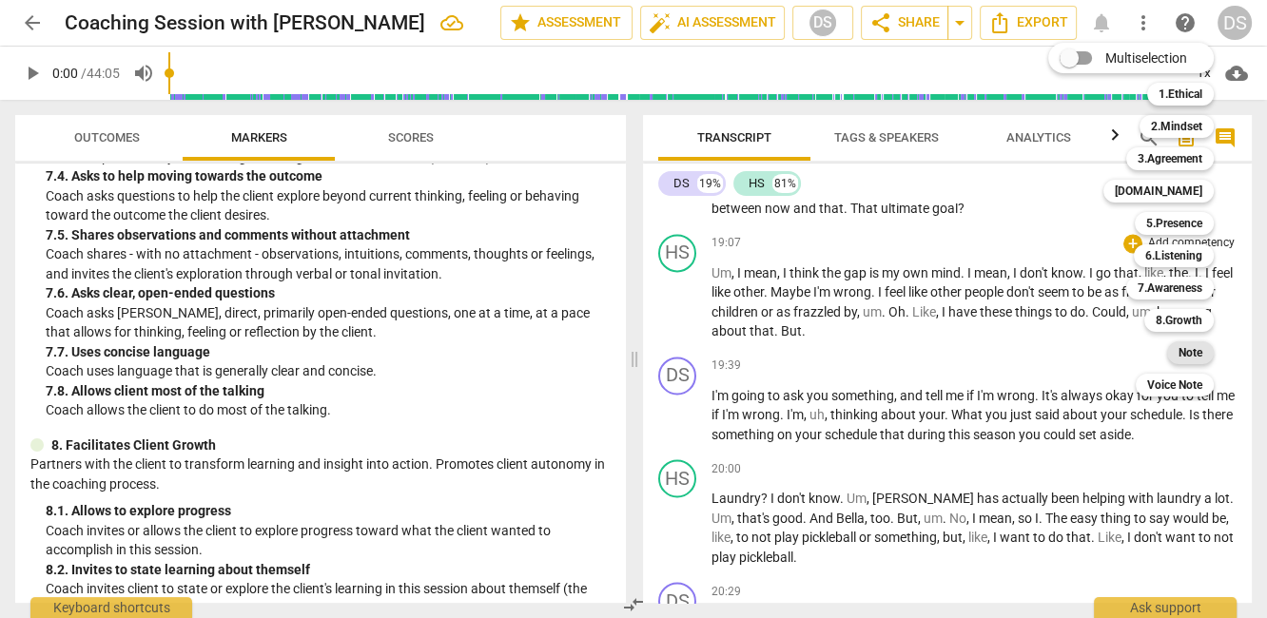
click at [1196, 358] on b "Note" at bounding box center [1190, 352] width 24 height 23
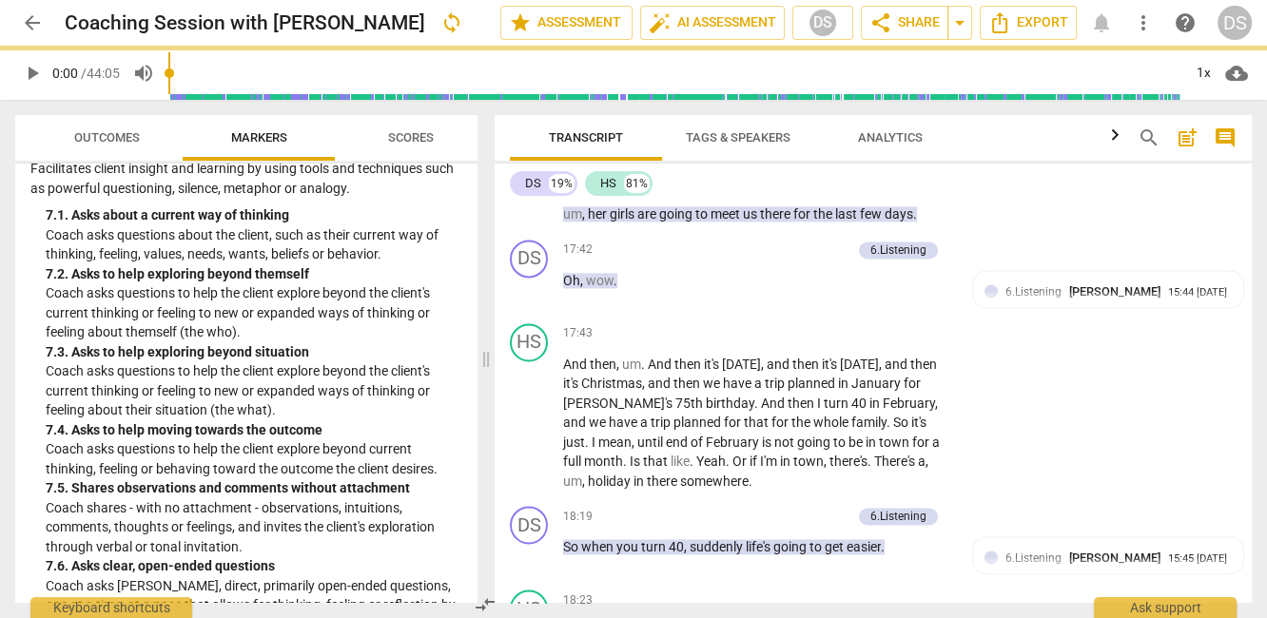
scroll to position [2055, 0]
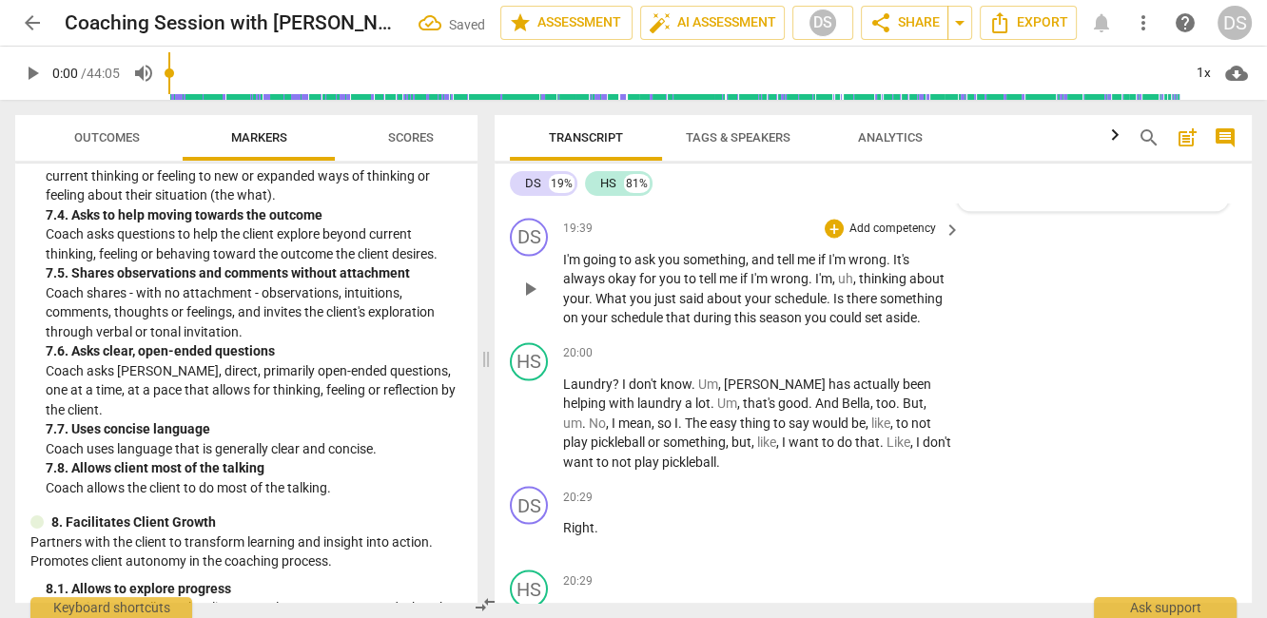
type textarea "T"
type textarea "Th"
type textarea "Thi"
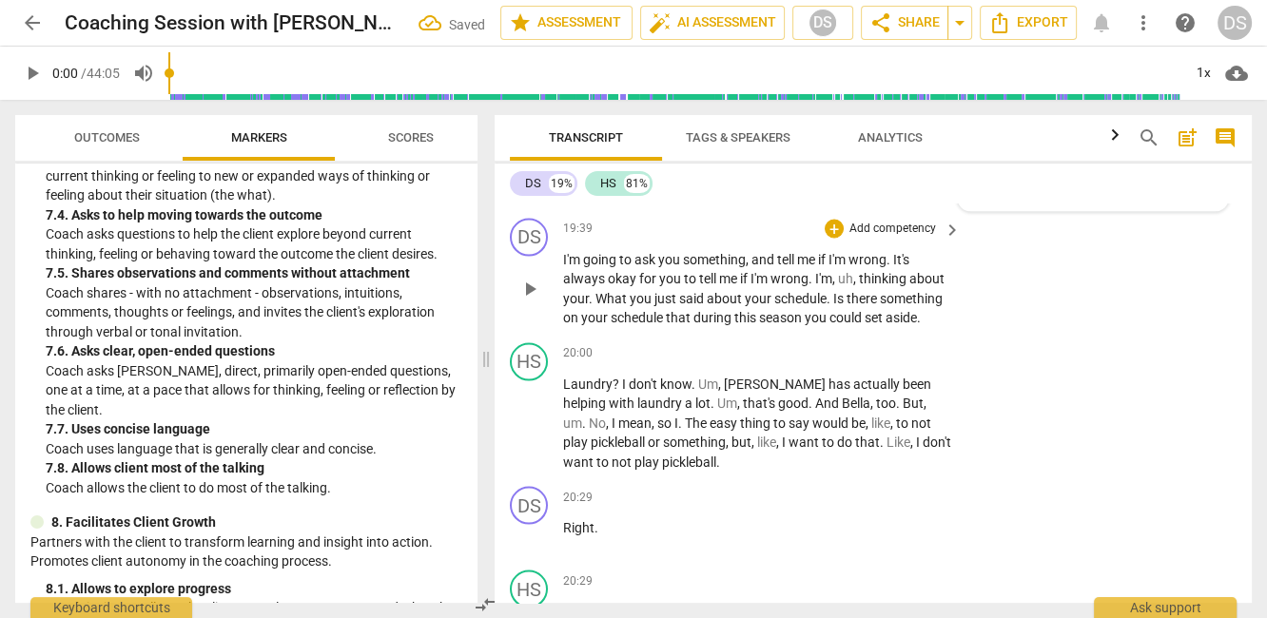
type textarea "This"
type textarea "This w"
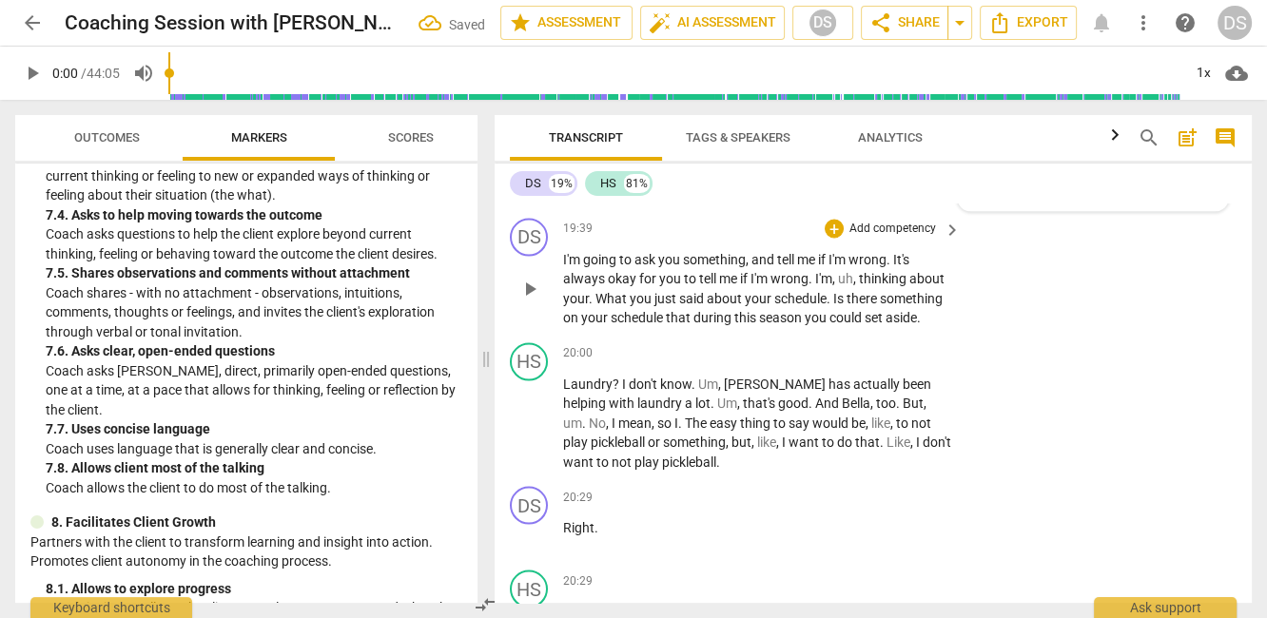
type textarea "This w"
type textarea "This wa"
type textarea "This was"
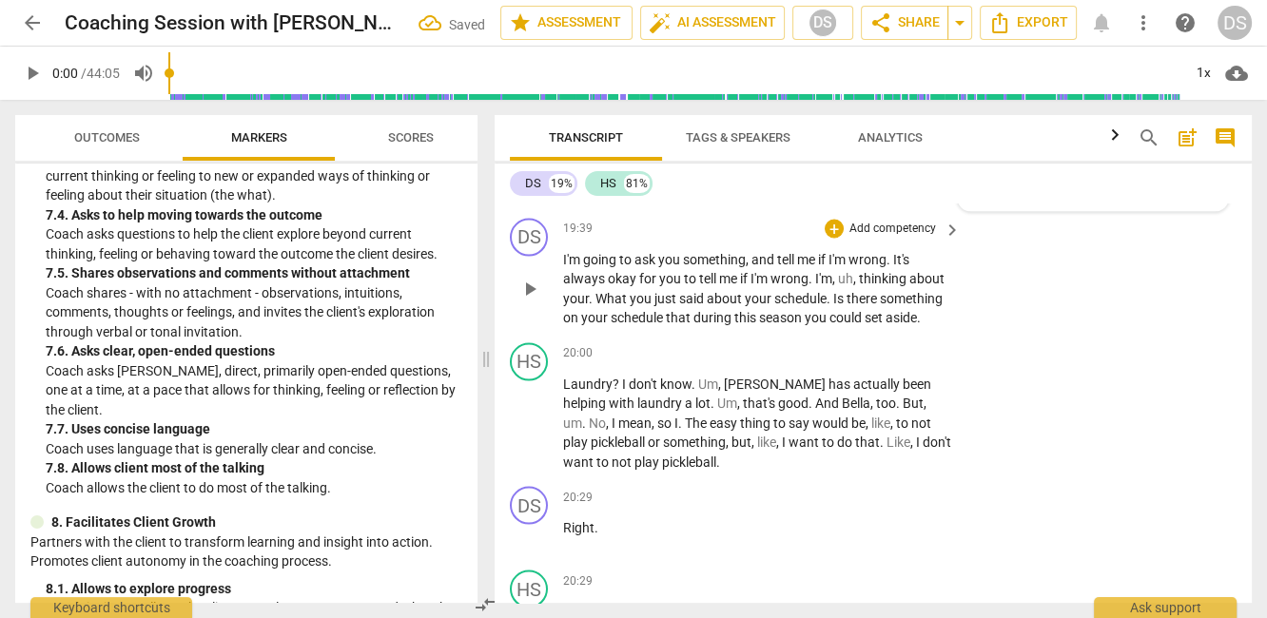
type textarea "This was"
type textarea "This was s"
type textarea "This was so"
type textarea "This was som"
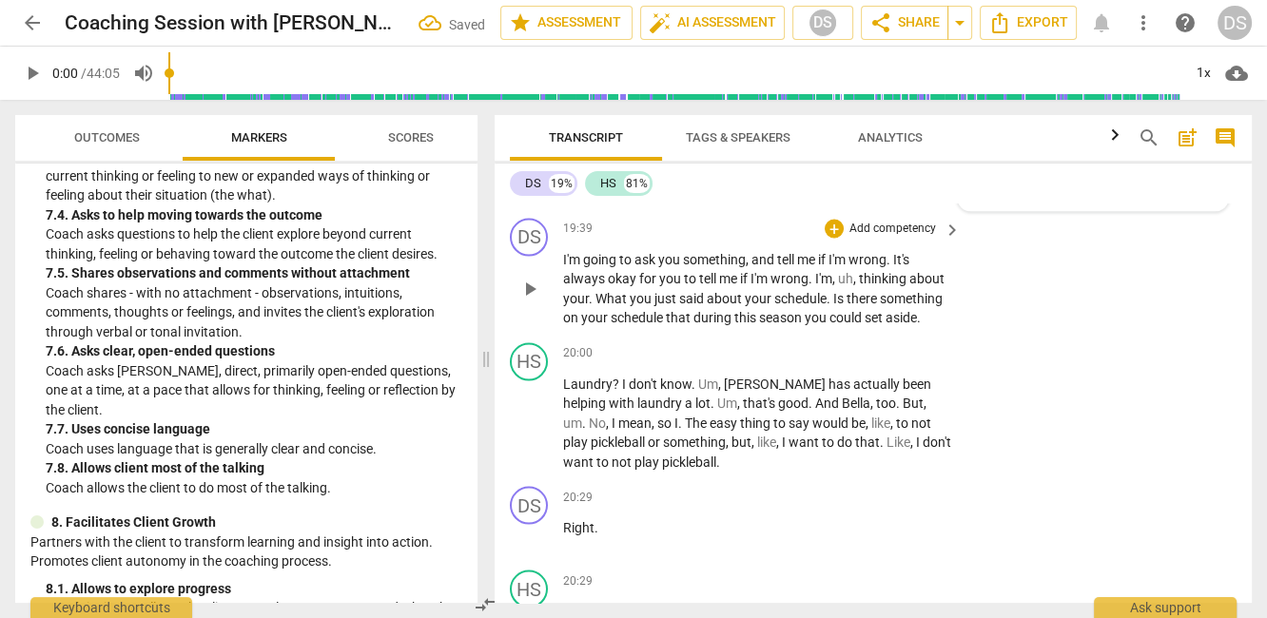
type textarea "This was some"
type textarea "This was somet"
type textarea "This was someth"
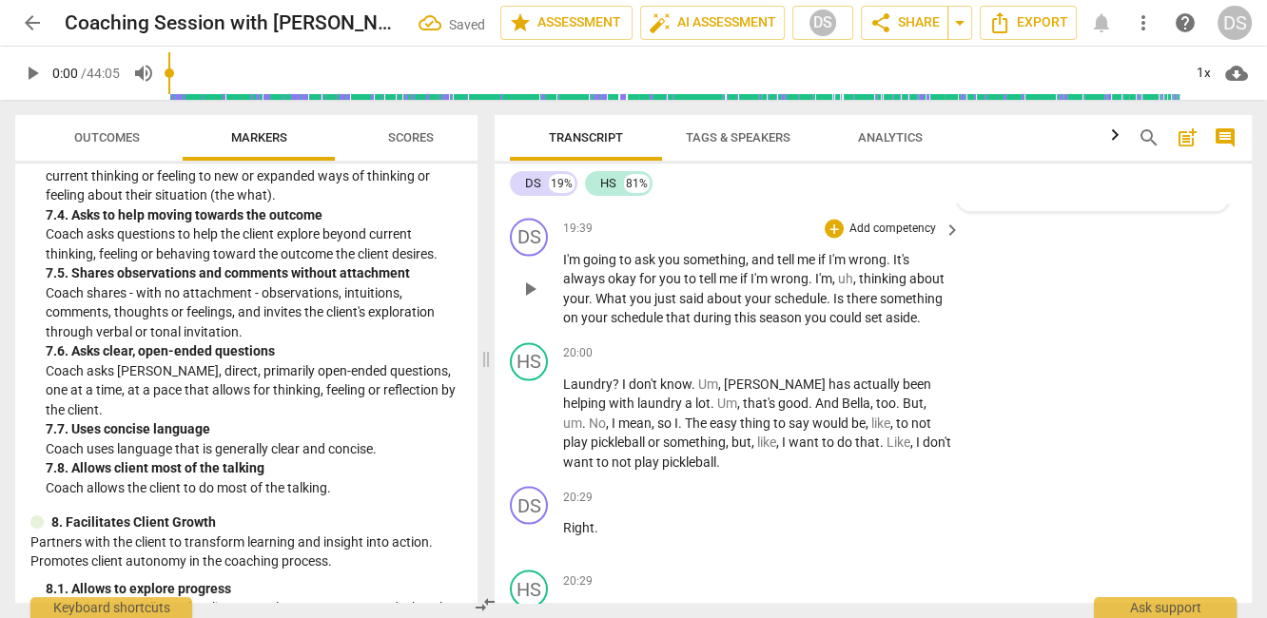
type textarea "This was someth"
type textarea "This was somethi"
type textarea "This was somethin"
type textarea "This was something"
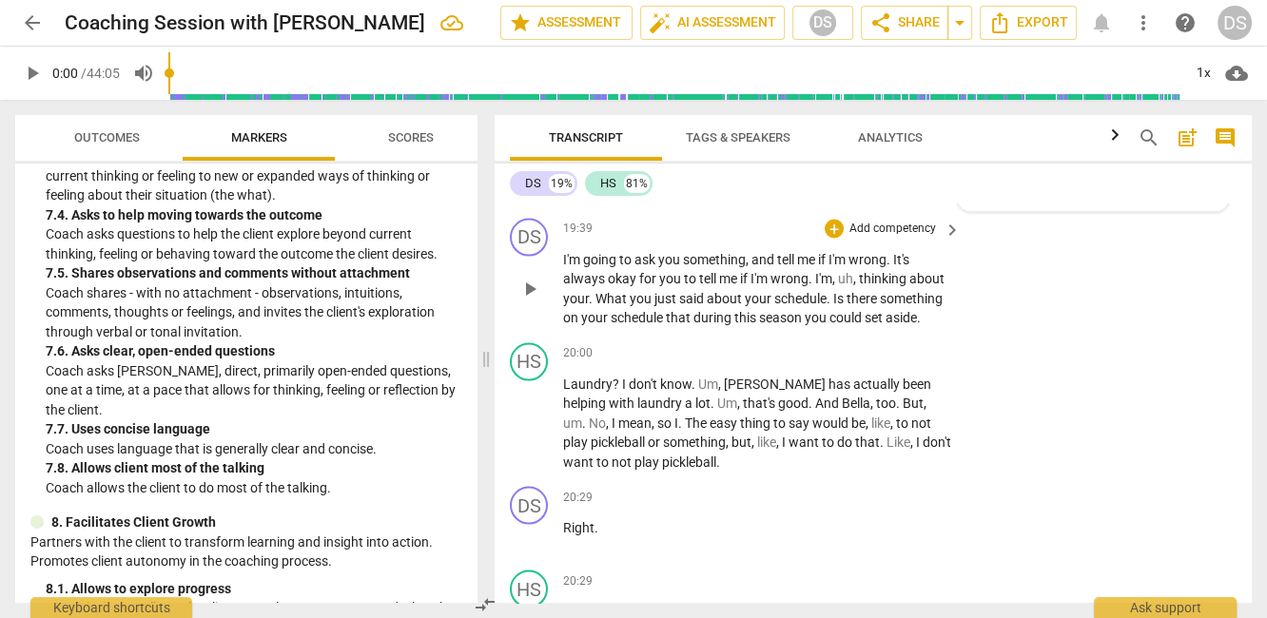
type textarea "This was something"
type textarea "This was something I"
type textarea "This was something I s"
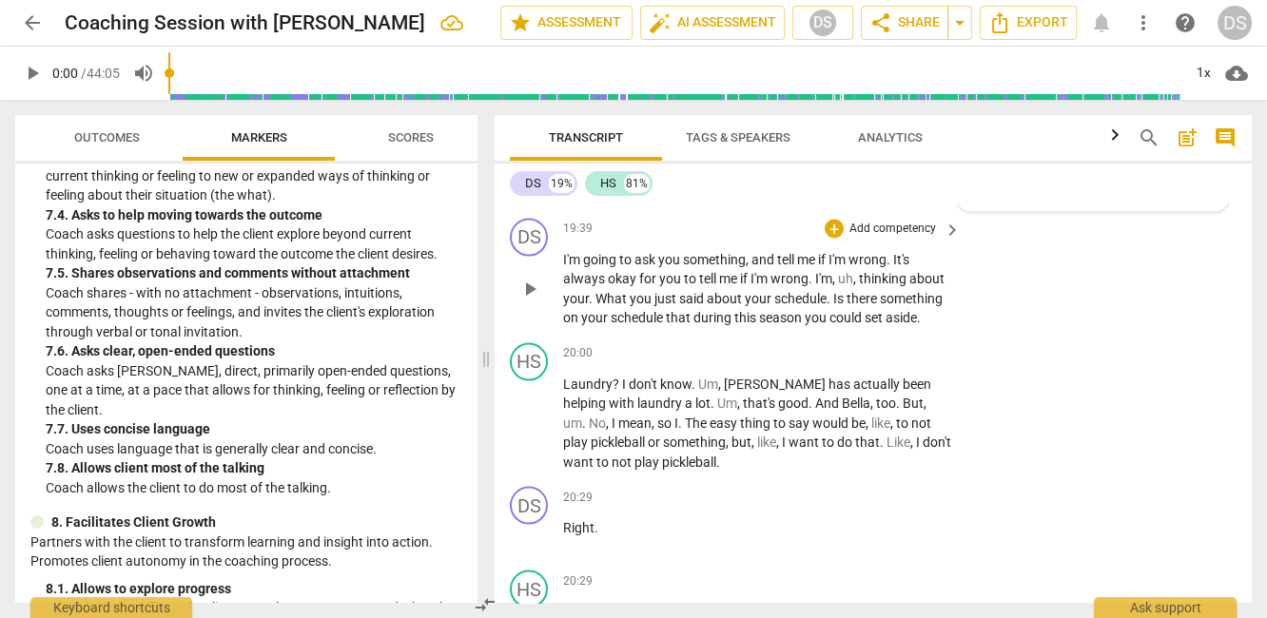
type textarea "This was something I se"
type textarea "This was something I see"
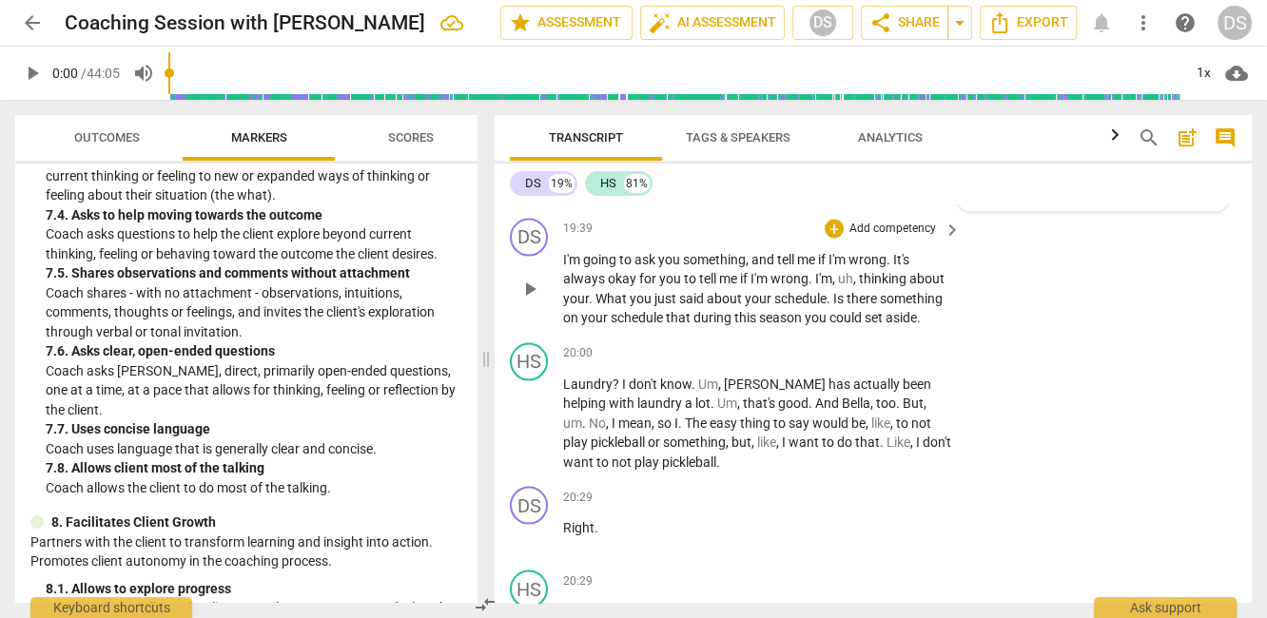
type textarea "This was something I see t"
type textarea "This was something I see th"
type textarea "This was something I see tha"
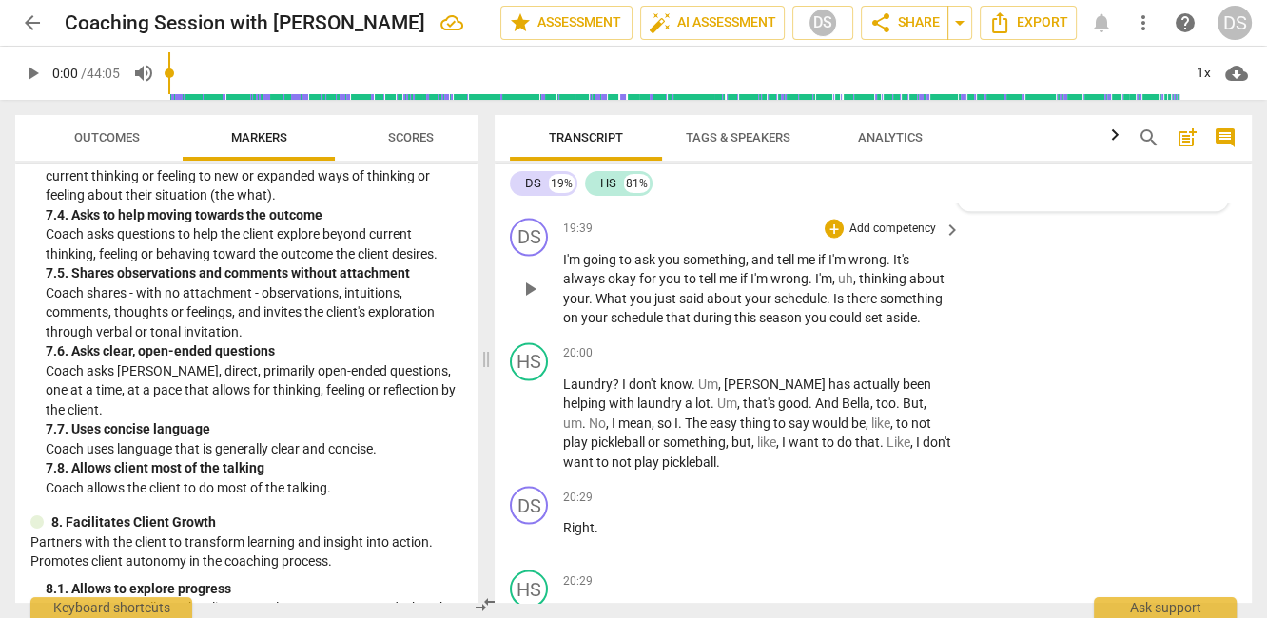
type textarea "This was something I see that"
type textarea "This was something I see that I"
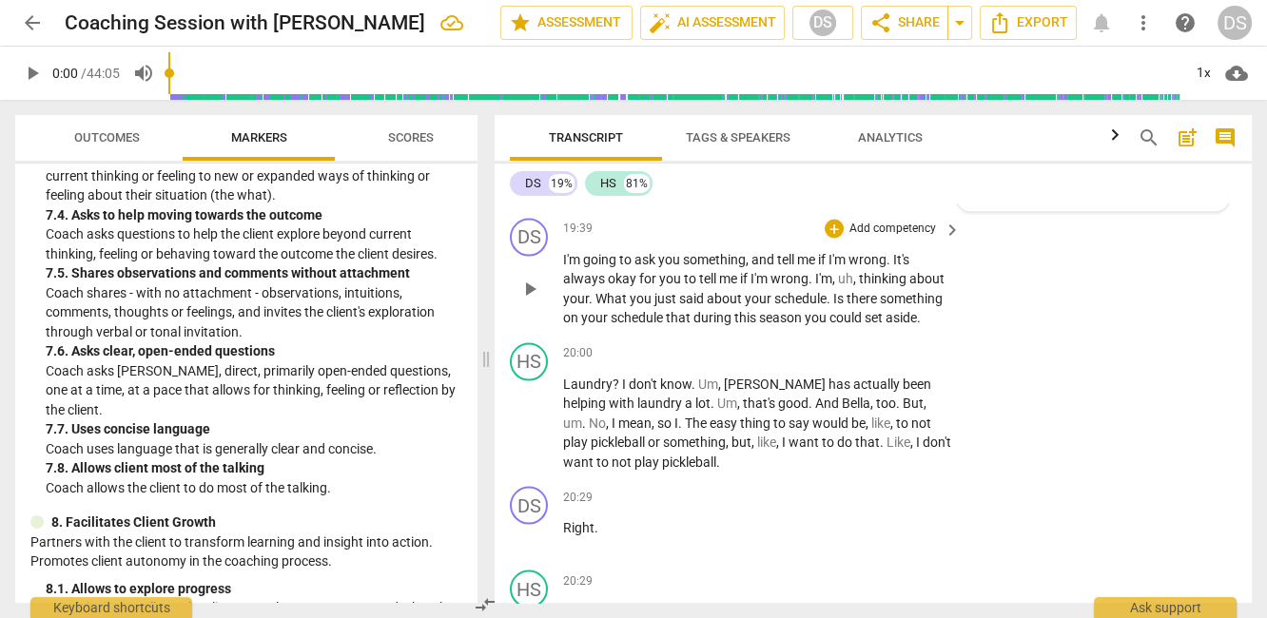
type textarea "This was something I see that I"
type textarea "This was something I see that I m"
type textarea "This was something I see that I mi"
type textarea "This was something I see that I mis"
type textarea "This was something I see that I miss"
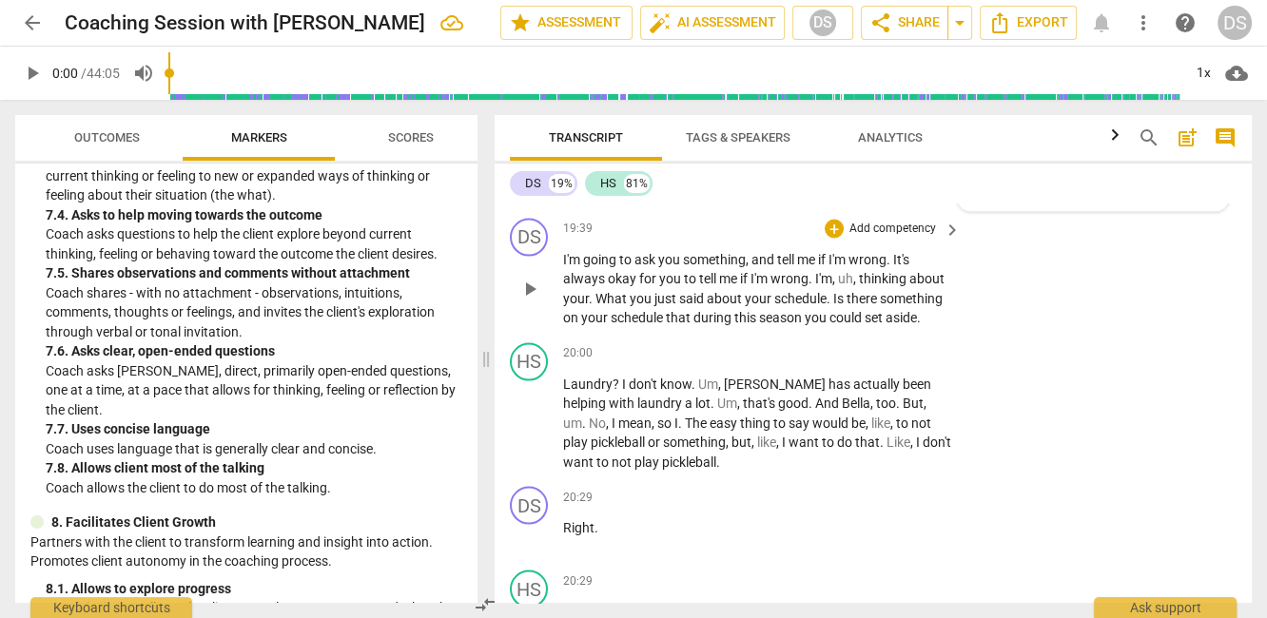
type textarea "This was something I see that I miss"
type textarea "This was something I see that I misse"
type textarea "This was something I see that I missed"
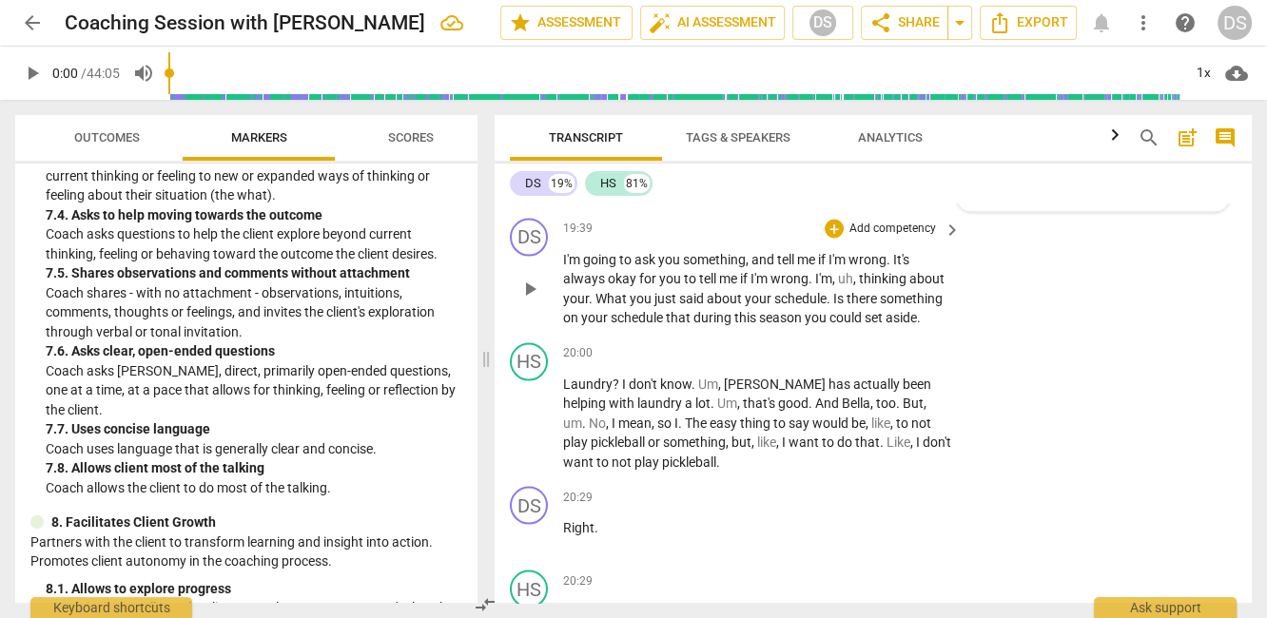
type textarea "This was something I see that I missed."
type textarea "This was something I see that I missed. M"
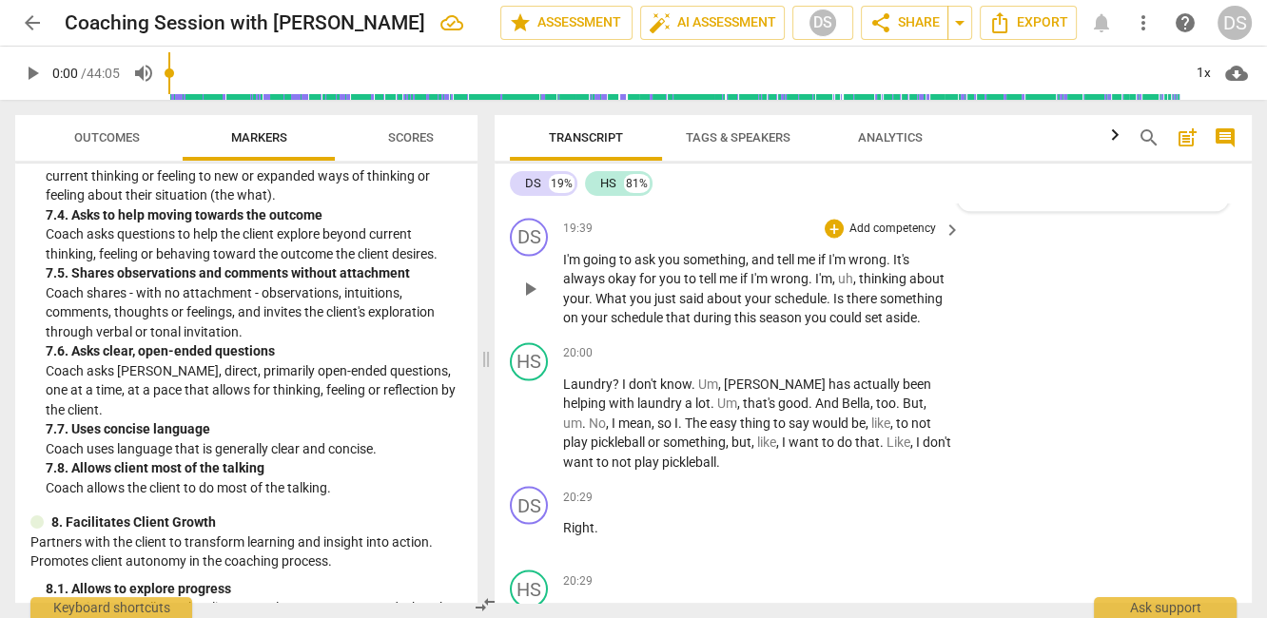
type textarea "This was something I see that I missed. M"
type textarea "This was something I see that I missed. Mi"
type textarea "This was something I see that I missed. Min"
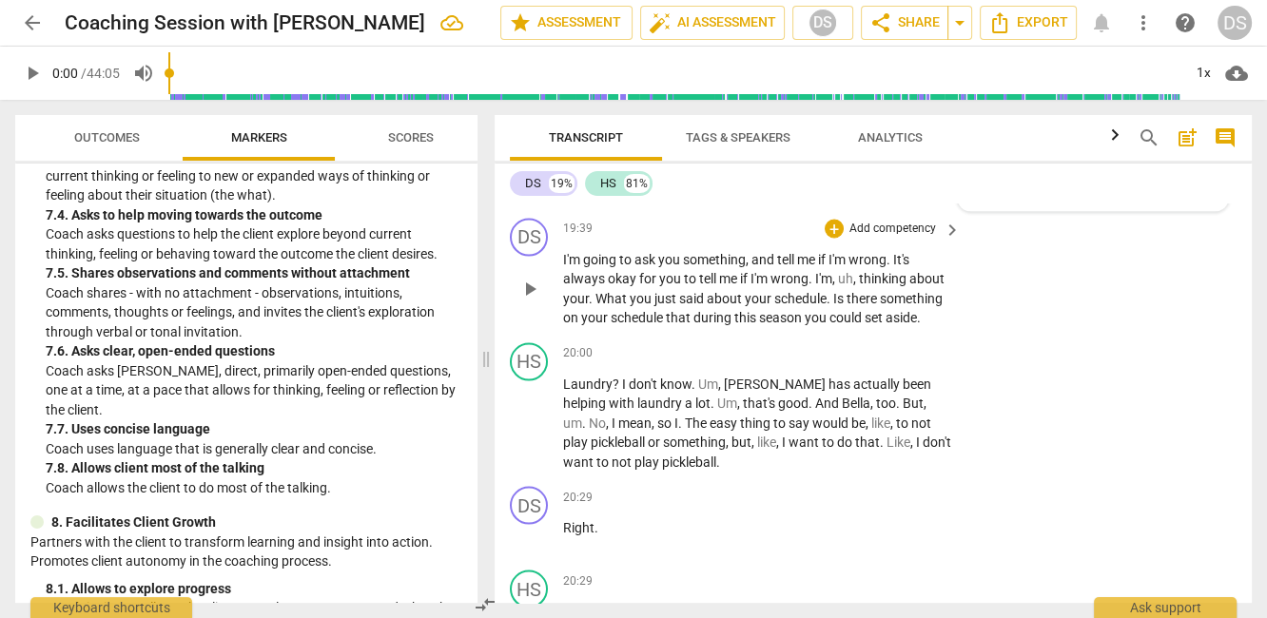
type textarea "This was something I see that I missed. Mind"
type textarea "This was something I see that I missed. Minds"
type textarea "This was something I see that I missed. Mindse"
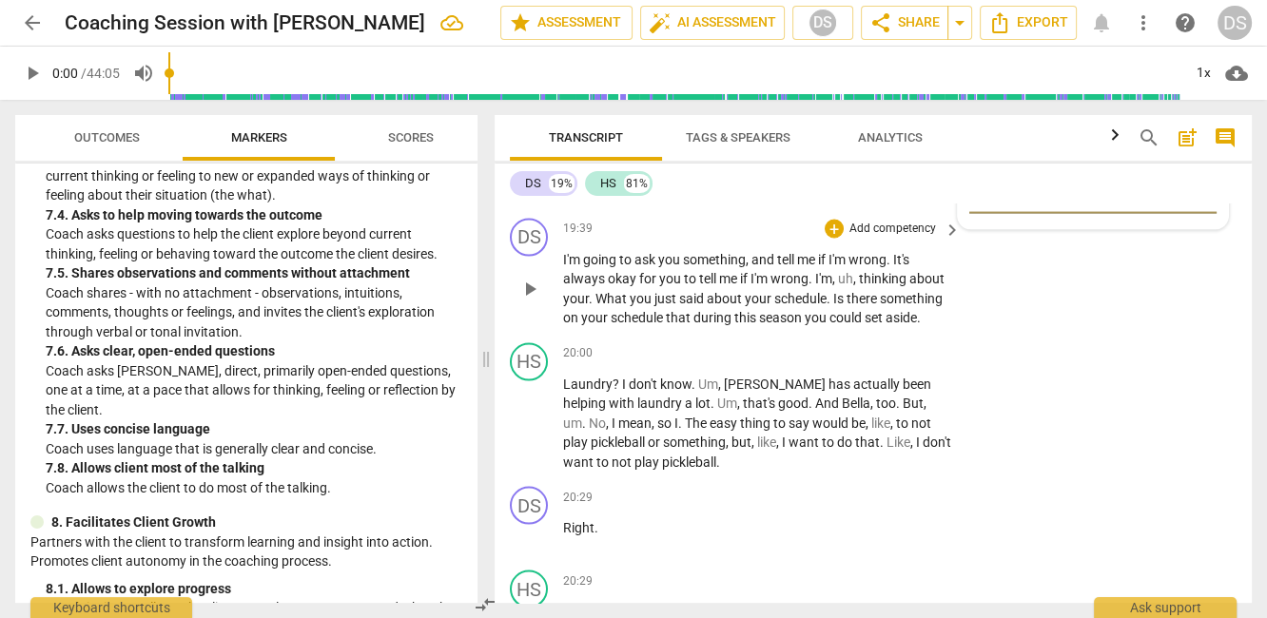
type textarea "This was something I see that I missed. Mindse"
type textarea "This was something I see that I missed. Mindset"
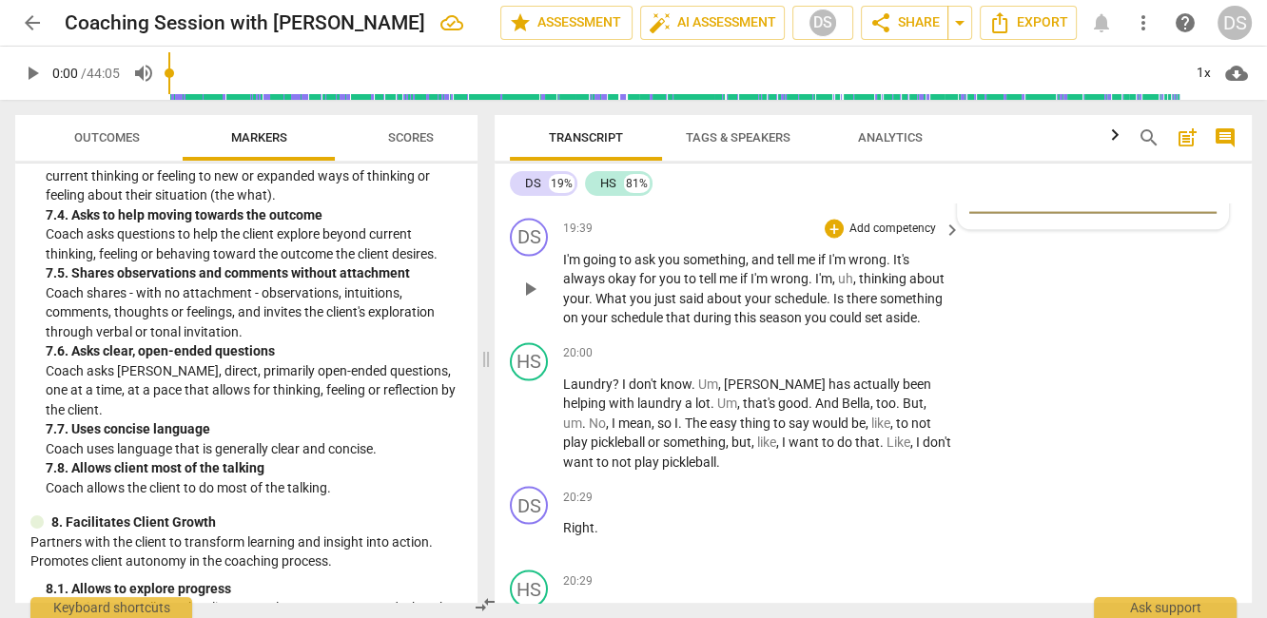
type textarea "This was something I see that I missed. Mindset"
type textarea "This was something I see that I missed. Mindset."
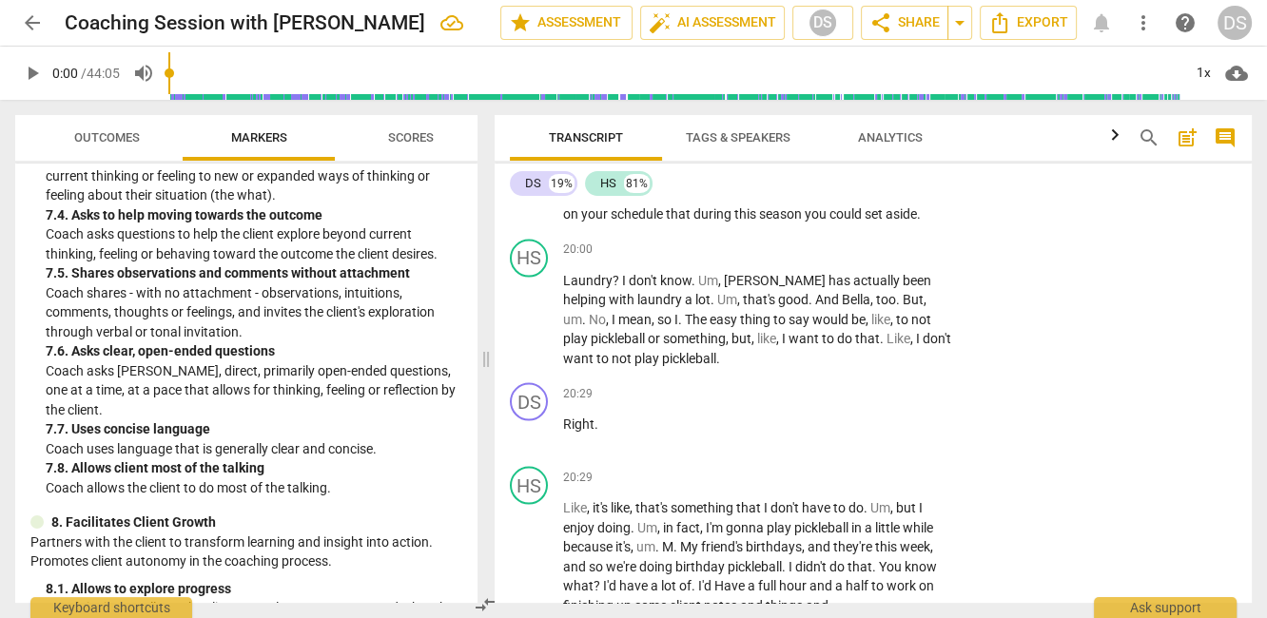
scroll to position [10806, 0]
type textarea "This was something I see that I missed. Mindset."
click at [1192, 97] on span "send" at bounding box center [1202, 86] width 21 height 21
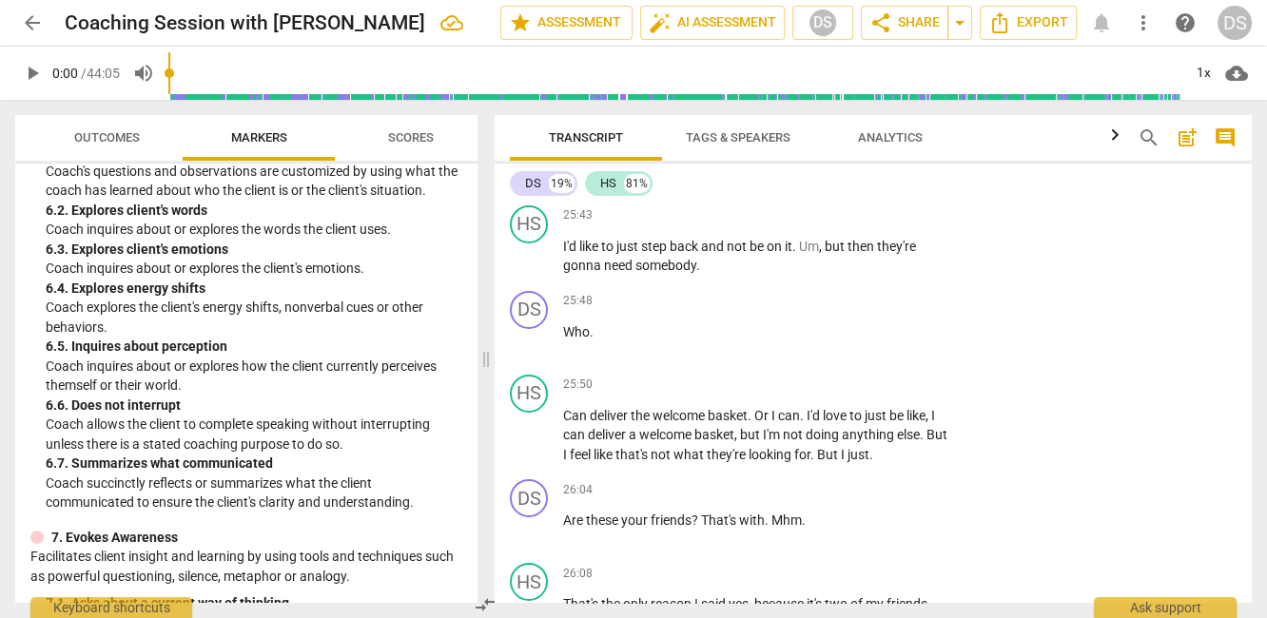
scroll to position [1447, 0]
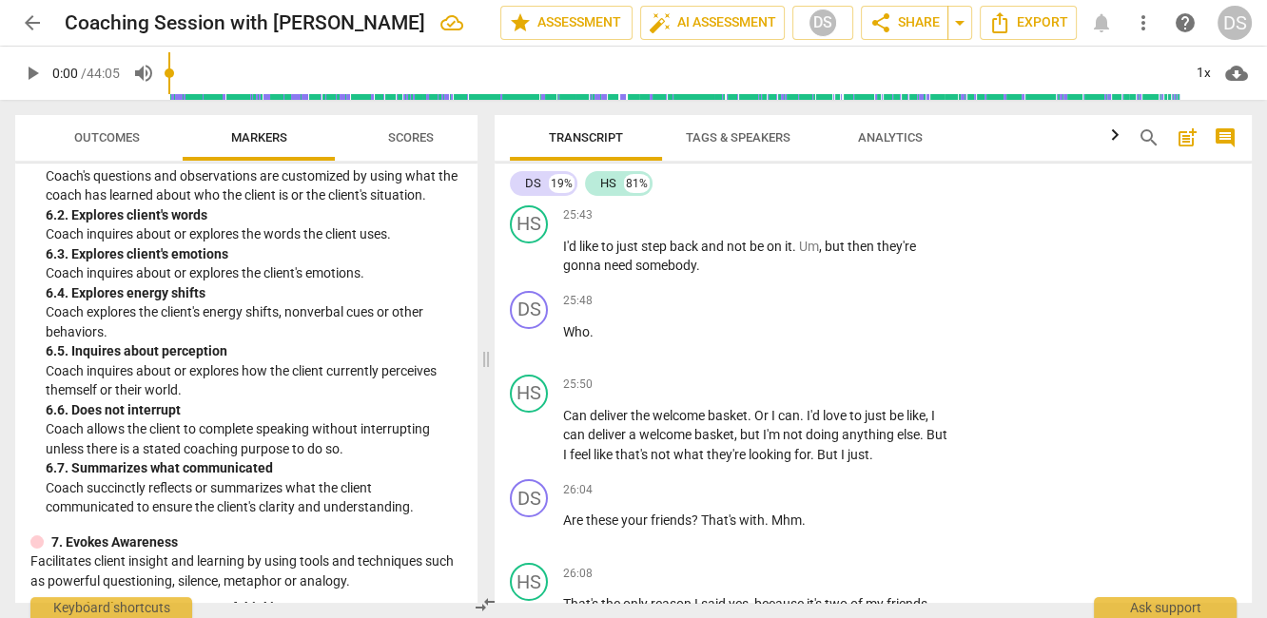
click at [926, 141] on p "Add competency" at bounding box center [892, 132] width 90 height 17
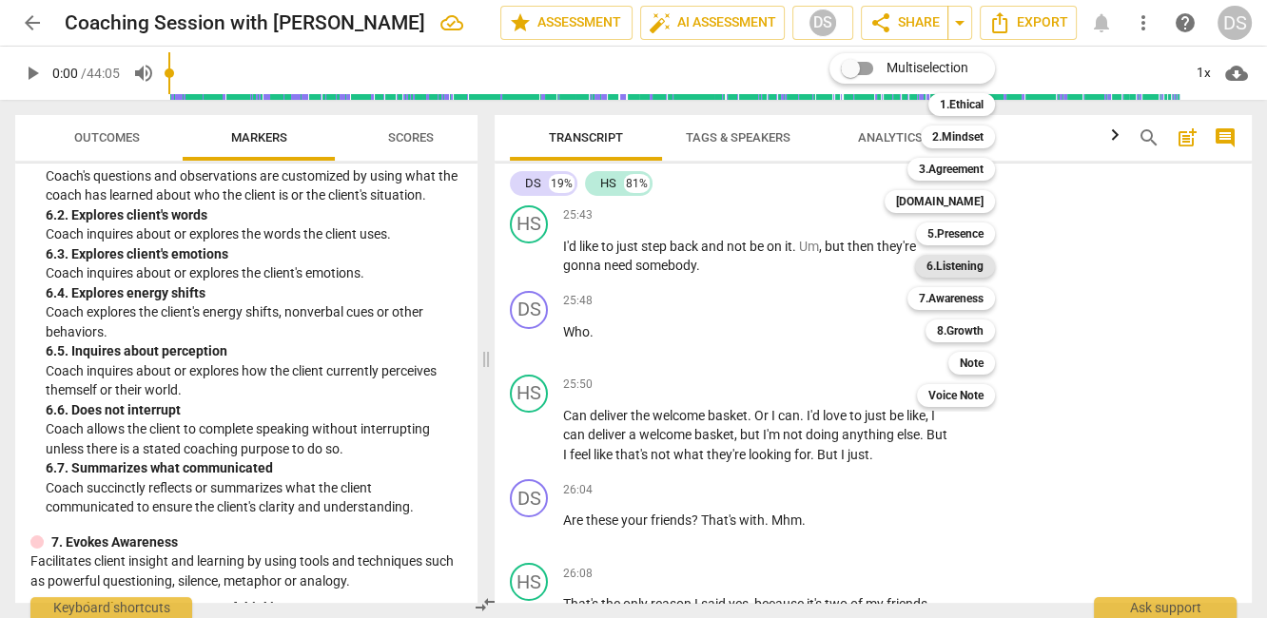
click at [953, 267] on b "6.Listening" at bounding box center [954, 266] width 57 height 23
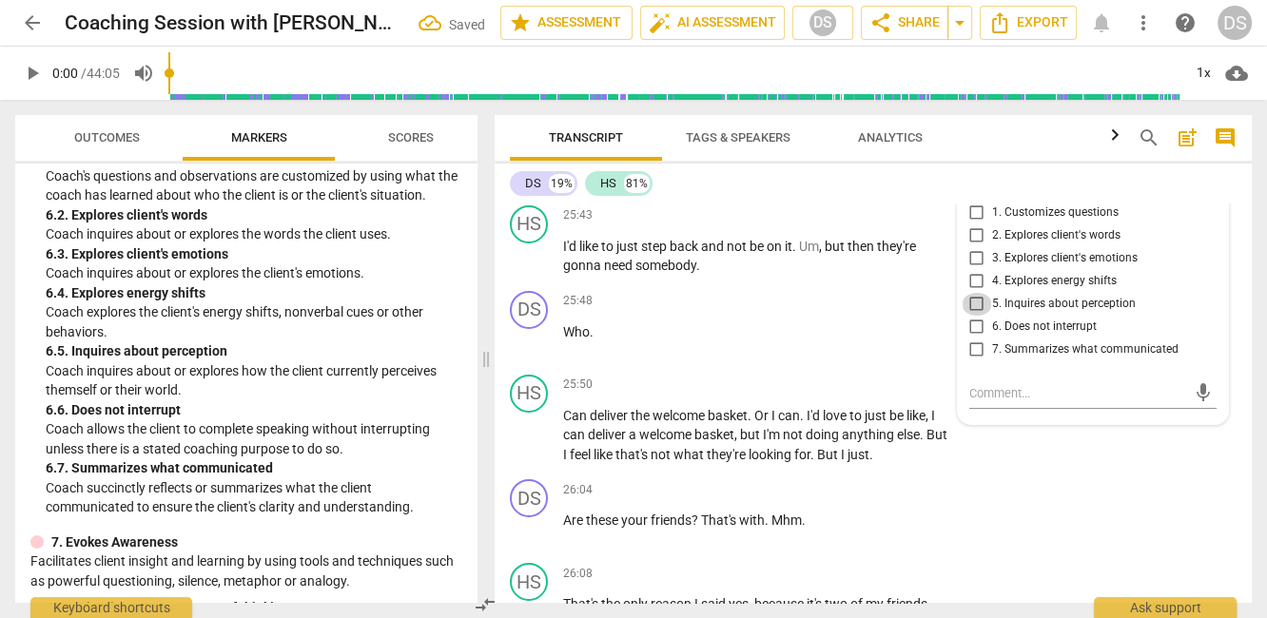
click at [972, 316] on input "5. Inquires about perception" at bounding box center [976, 304] width 30 height 23
checkbox input "true"
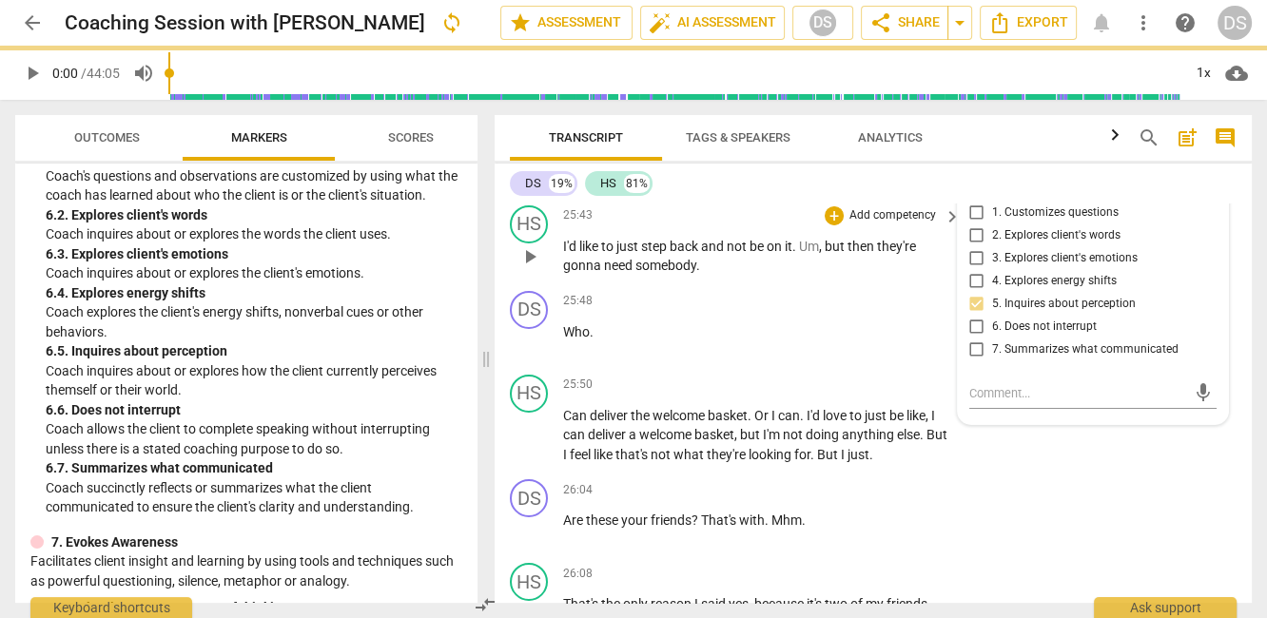
click at [775, 254] on span "on" at bounding box center [775, 246] width 18 height 15
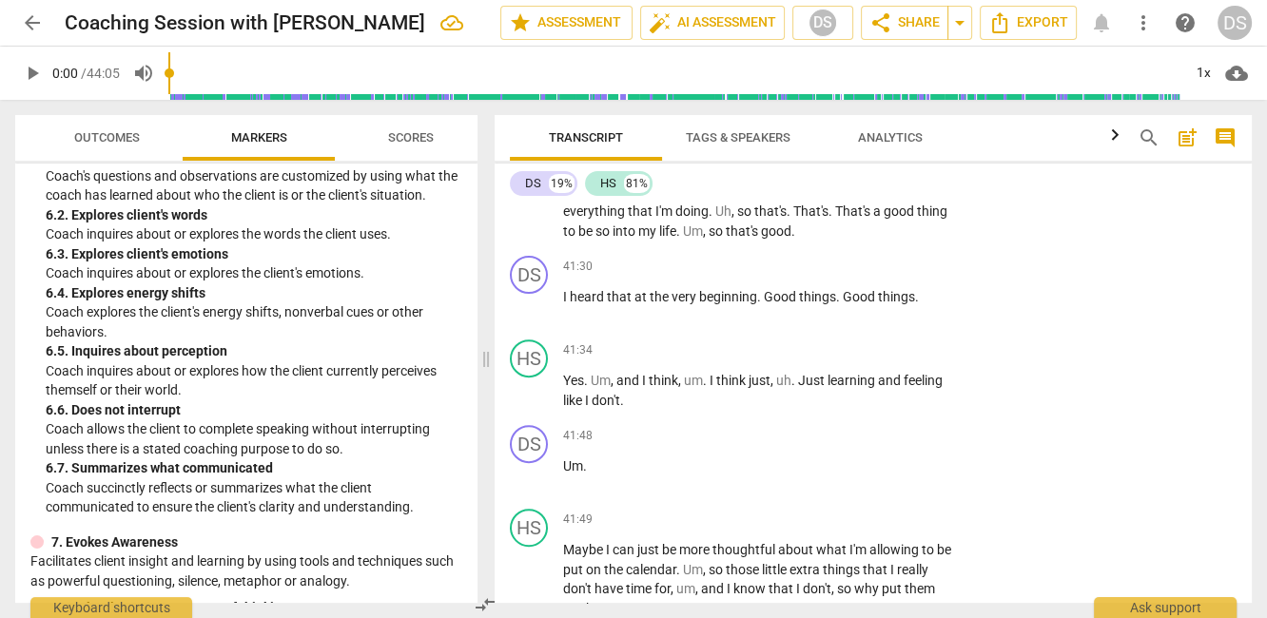
scroll to position [21650, 0]
click at [544, 235] on div "play_arrow pause" at bounding box center [538, 192] width 48 height 86
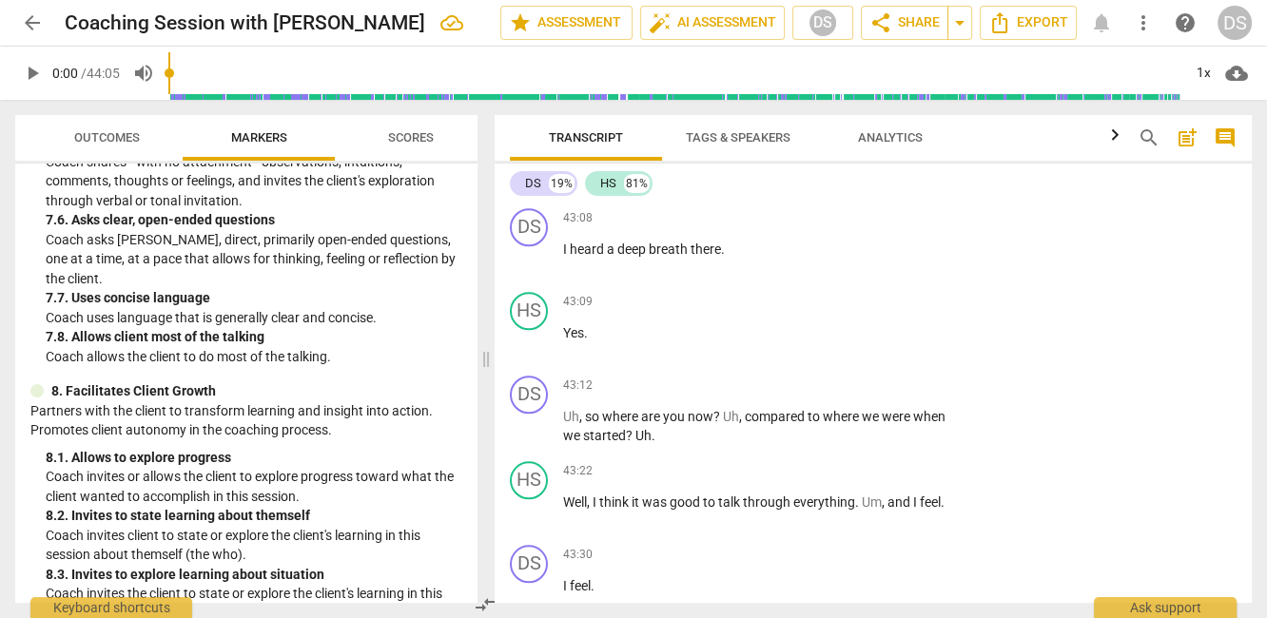
scroll to position [2201, 0]
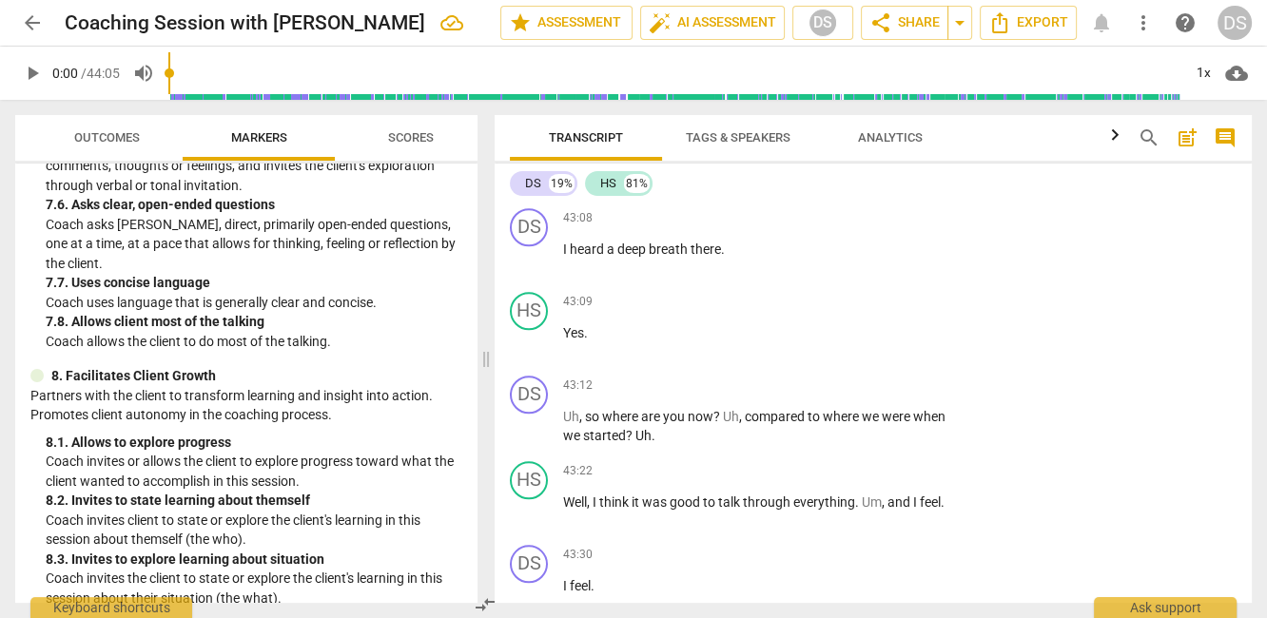
click at [791, 190] on span "for" at bounding box center [781, 182] width 20 height 15
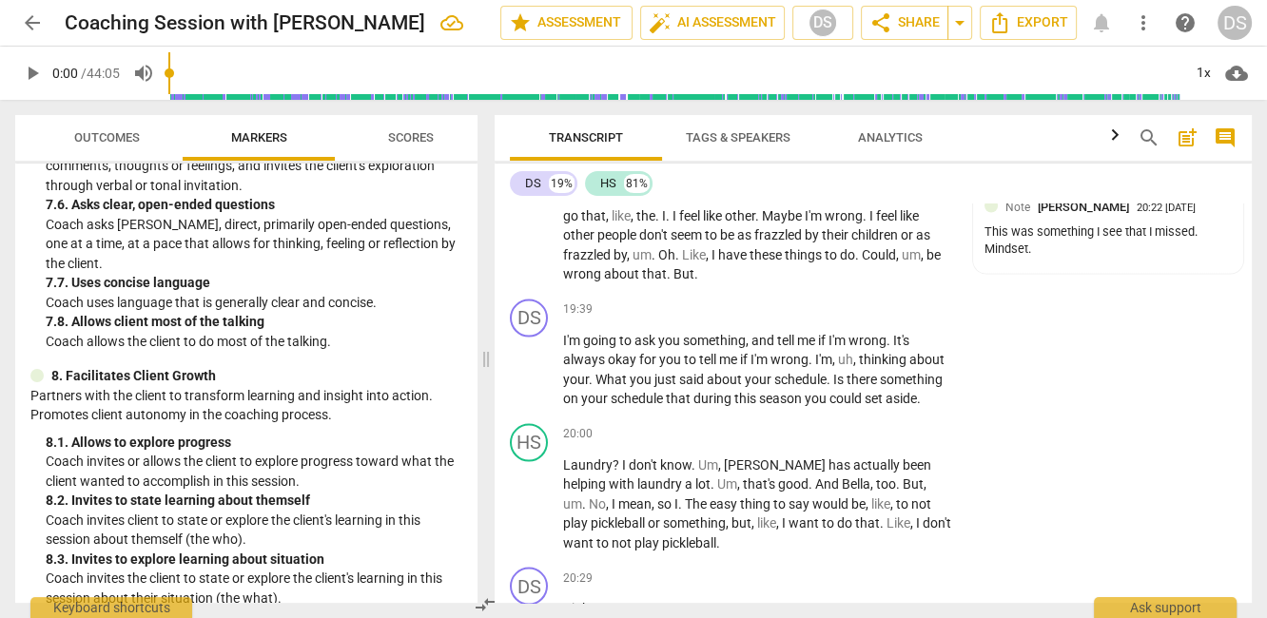
scroll to position [10460, 0]
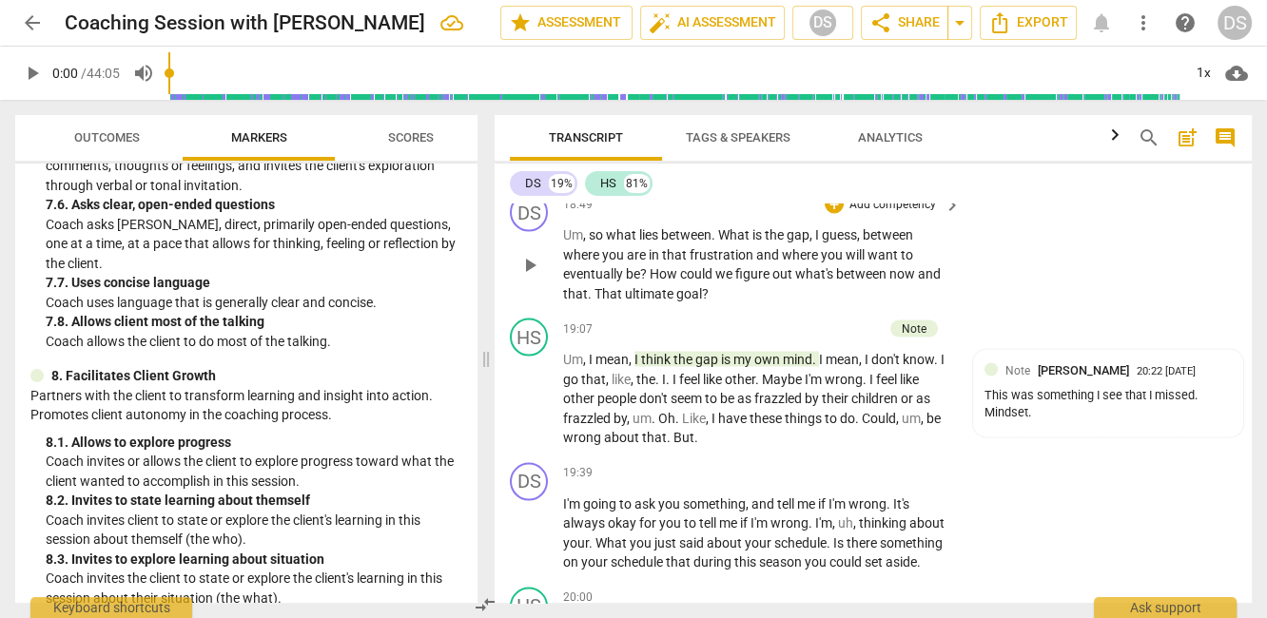
click at [624, 302] on p "Um , so what lies between . What is the gap , I guess , between where you are i…" at bounding box center [757, 263] width 388 height 78
